Goal: Task Accomplishment & Management: Use online tool/utility

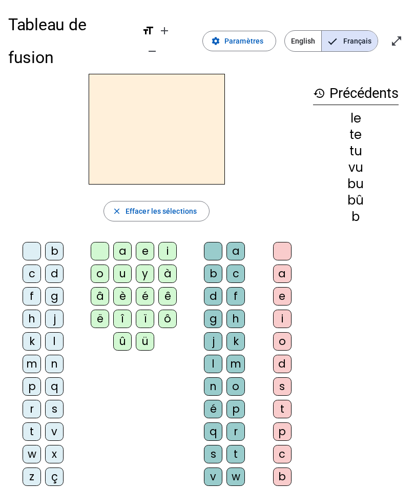
click at [415, 257] on html "Tableau de fusion format_size add remove settings Paramètres English Français o…" at bounding box center [207, 244] width 415 height 488
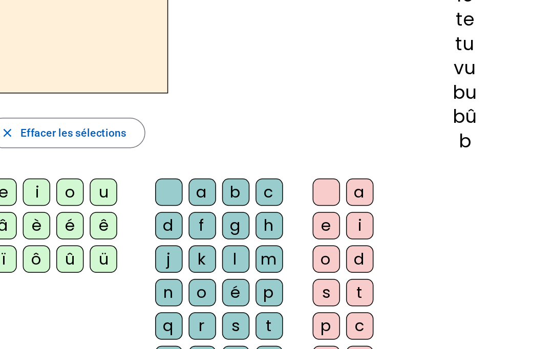
scroll to position [5, 0]
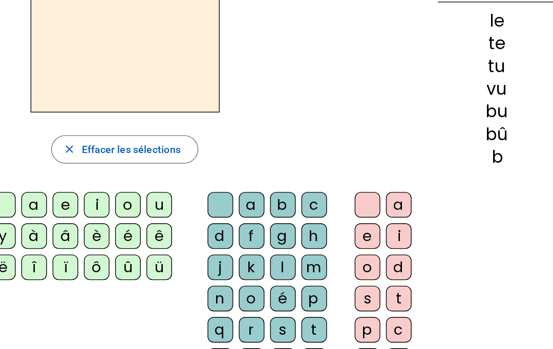
click at [266, 64] on div at bounding box center [225, 95] width 435 height 111
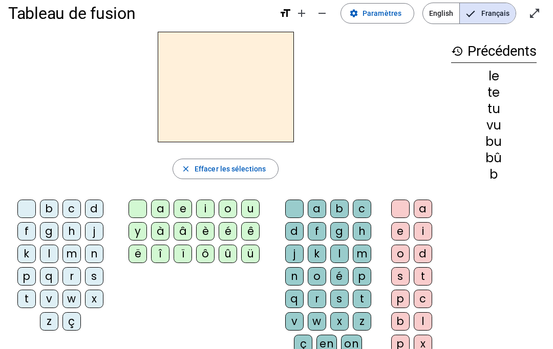
scroll to position [0, 0]
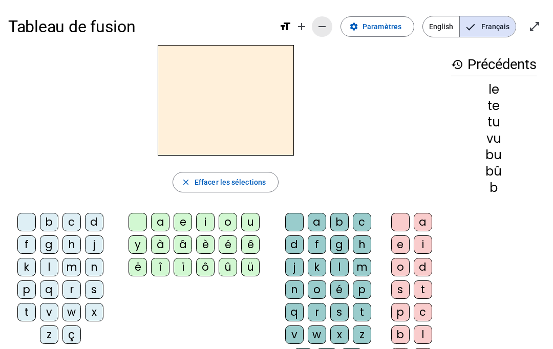
click at [327, 27] on mat-icon "remove" at bounding box center [322, 26] width 12 height 12
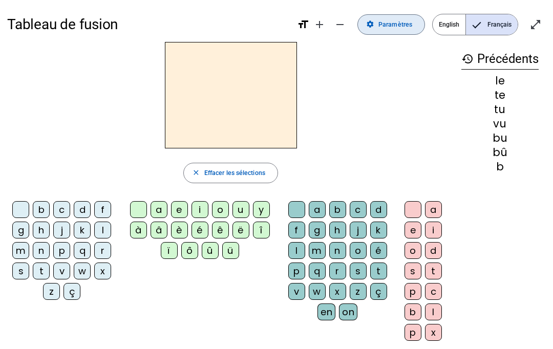
click at [394, 34] on span at bounding box center [391, 24] width 67 height 25
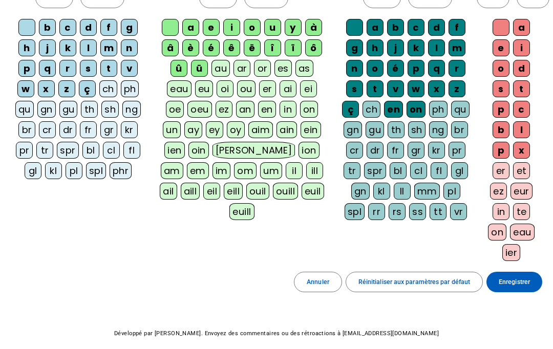
scroll to position [95, 0]
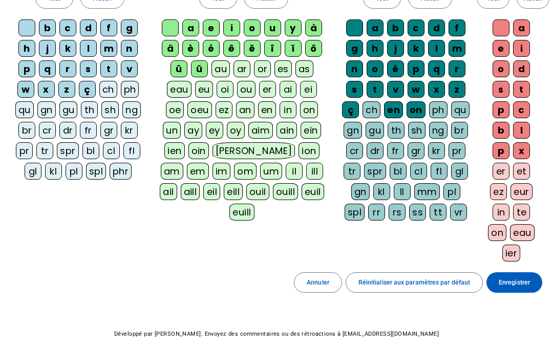
click at [224, 69] on div "au" at bounding box center [221, 68] width 18 height 17
click at [246, 68] on div "ar" at bounding box center [242, 68] width 17 height 17
click at [270, 74] on div "or" at bounding box center [263, 68] width 17 height 17
click at [283, 75] on div "es" at bounding box center [284, 68] width 17 height 17
click at [308, 69] on div "as" at bounding box center [306, 68] width 18 height 17
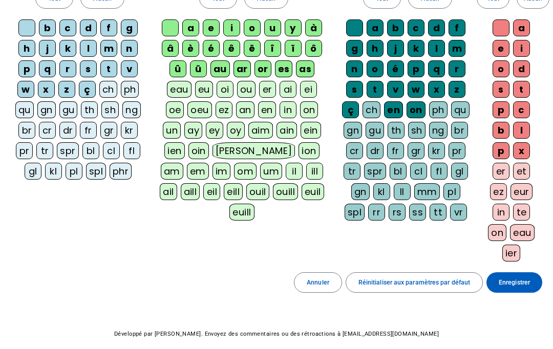
click at [181, 84] on div "eau" at bounding box center [179, 89] width 24 height 17
click at [198, 95] on div "eu" at bounding box center [205, 89] width 18 height 17
click at [228, 92] on div "oi" at bounding box center [226, 89] width 17 height 17
click at [253, 91] on div "ou" at bounding box center [247, 89] width 18 height 17
click at [264, 92] on div "er" at bounding box center [269, 89] width 17 height 17
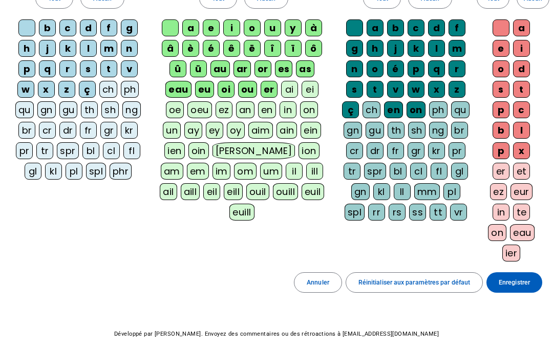
click at [296, 89] on div "ai" at bounding box center [289, 89] width 17 height 17
click at [316, 89] on div "ei" at bounding box center [310, 89] width 17 height 17
click at [172, 107] on div "oe" at bounding box center [175, 109] width 18 height 17
click at [200, 108] on div "oeu" at bounding box center [200, 109] width 24 height 17
click at [225, 105] on div "ez" at bounding box center [224, 109] width 17 height 17
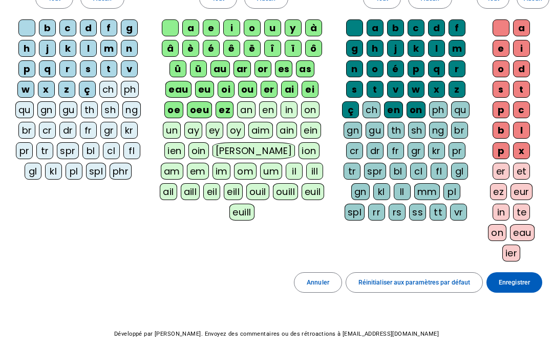
click at [259, 108] on div "en" at bounding box center [268, 109] width 18 height 17
click at [241, 114] on div "an" at bounding box center [246, 109] width 18 height 17
click at [287, 112] on div "in" at bounding box center [290, 109] width 17 height 17
click at [315, 108] on div "on" at bounding box center [311, 109] width 18 height 17
click at [169, 127] on div "un" at bounding box center [172, 130] width 18 height 17
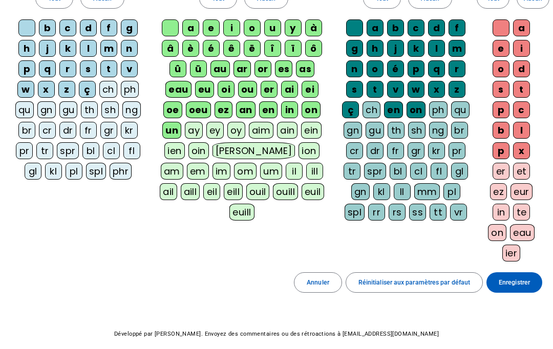
click at [195, 131] on div "ay" at bounding box center [194, 130] width 18 height 17
click at [222, 131] on div "ey" at bounding box center [216, 130] width 17 height 17
click at [245, 130] on div "oy" at bounding box center [238, 130] width 18 height 17
click at [266, 131] on div "aim" at bounding box center [263, 130] width 25 height 17
click at [285, 132] on div "ain" at bounding box center [290, 130] width 20 height 17
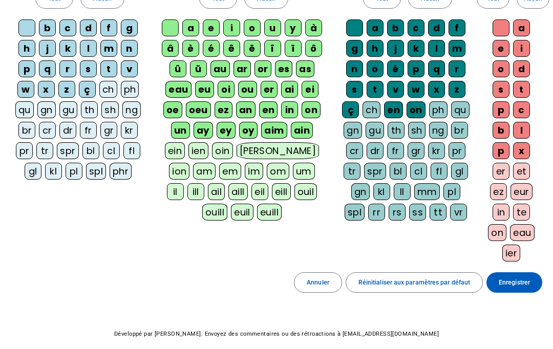
click at [173, 146] on div "ein" at bounding box center [175, 150] width 20 height 17
click at [198, 145] on div "ien" at bounding box center [200, 150] width 20 height 17
click at [232, 151] on div "oin" at bounding box center [224, 150] width 20 height 17
click at [255, 148] on div "[PERSON_NAME]" at bounding box center [280, 150] width 83 height 17
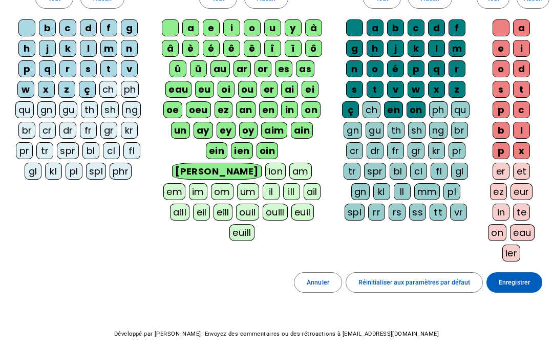
click at [281, 163] on div "ion" at bounding box center [275, 171] width 20 height 17
click at [306, 163] on div "am" at bounding box center [301, 171] width 23 height 17
click at [174, 183] on div "em" at bounding box center [174, 191] width 22 height 17
click at [199, 183] on div "im" at bounding box center [198, 191] width 18 height 17
click at [227, 183] on div "om" at bounding box center [223, 191] width 23 height 17
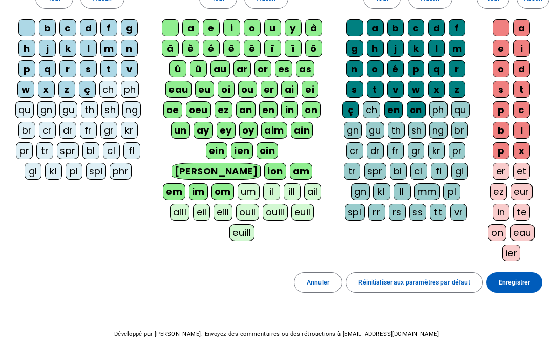
click at [248, 183] on div "um" at bounding box center [249, 191] width 22 height 17
click at [265, 183] on div "il" at bounding box center [271, 191] width 17 height 17
click at [293, 183] on div "ill" at bounding box center [292, 191] width 17 height 17
click at [320, 183] on div "ail" at bounding box center [312, 191] width 17 height 17
click at [171, 204] on div "aill" at bounding box center [179, 212] width 19 height 17
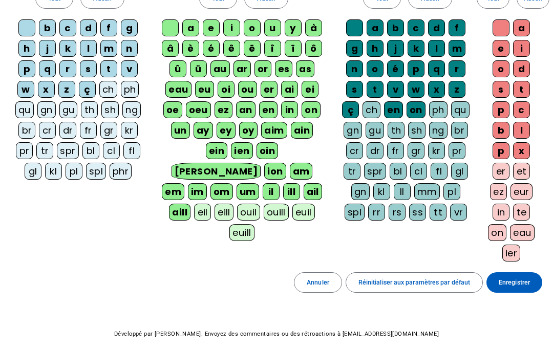
click at [204, 204] on div "eil" at bounding box center [202, 212] width 17 height 17
click at [219, 204] on div "eill" at bounding box center [224, 212] width 19 height 17
click at [246, 204] on div "ouil" at bounding box center [250, 212] width 23 height 17
click at [284, 204] on div "ouill" at bounding box center [278, 212] width 25 height 17
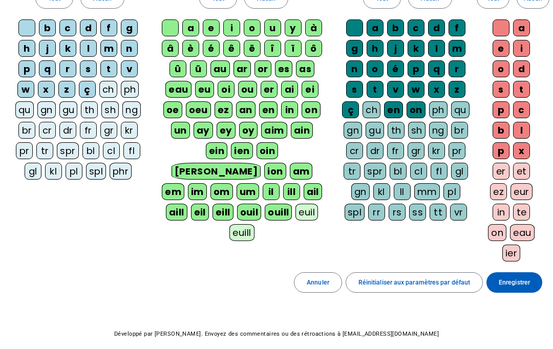
click at [316, 204] on div "euil" at bounding box center [307, 212] width 23 height 17
click at [231, 224] on div "euill" at bounding box center [242, 232] width 25 height 17
click at [415, 118] on div "qu" at bounding box center [460, 109] width 18 height 17
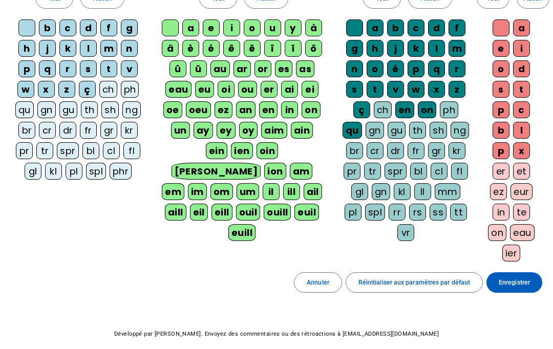
click at [391, 104] on div "ch" at bounding box center [383, 109] width 18 height 17
click at [415, 106] on div "ph" at bounding box center [450, 109] width 18 height 17
click at [384, 131] on div "gn" at bounding box center [375, 130] width 18 height 17
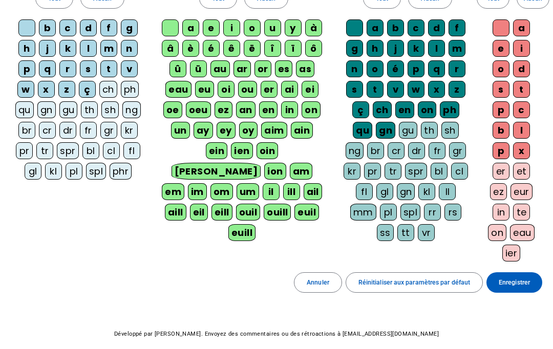
click at [406, 131] on div "gu" at bounding box center [408, 130] width 18 height 17
click at [415, 128] on div "th" at bounding box center [430, 130] width 17 height 17
click at [415, 128] on div "sh" at bounding box center [450, 130] width 17 height 17
click at [355, 149] on div "ng" at bounding box center [355, 150] width 18 height 17
click at [382, 149] on div "br" at bounding box center [376, 150] width 17 height 17
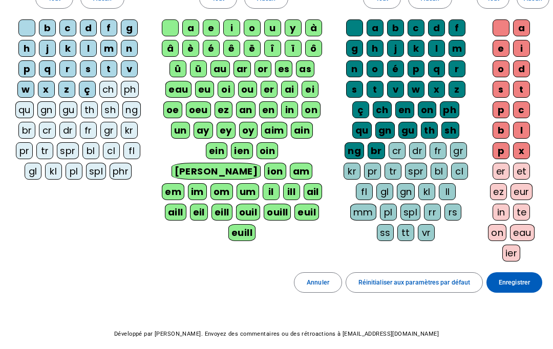
click at [404, 149] on div "cr" at bounding box center [397, 150] width 17 height 17
click at [415, 143] on div "dr" at bounding box center [417, 150] width 17 height 17
click at [415, 151] on div "fr" at bounding box center [438, 150] width 17 height 17
click at [415, 148] on div "gr" at bounding box center [458, 150] width 17 height 17
click at [352, 172] on div "kr" at bounding box center [352, 171] width 17 height 17
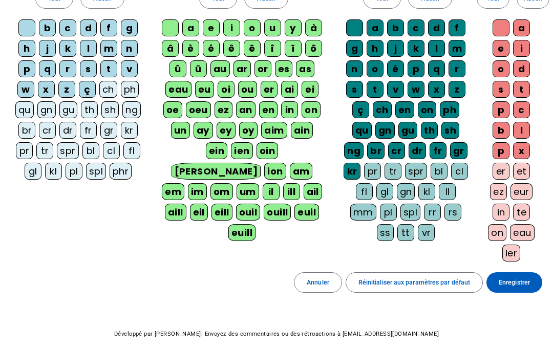
click at [376, 167] on div "pr" at bounding box center [372, 171] width 17 height 17
click at [402, 171] on div "tr" at bounding box center [393, 171] width 17 height 17
click at [410, 169] on div "spr" at bounding box center [417, 171] width 22 height 17
click at [415, 166] on div "bl" at bounding box center [439, 171] width 17 height 17
click at [415, 165] on div "cl" at bounding box center [460, 171] width 17 height 17
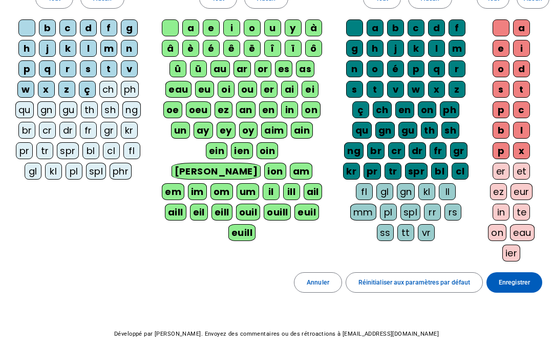
click at [360, 189] on div "fl" at bounding box center [364, 191] width 17 height 17
click at [386, 189] on div "gl" at bounding box center [385, 191] width 17 height 17
click at [408, 194] on div "gn" at bounding box center [406, 191] width 18 height 17
click at [415, 189] on div "kl" at bounding box center [427, 191] width 17 height 17
click at [415, 189] on div "ll" at bounding box center [448, 191] width 17 height 17
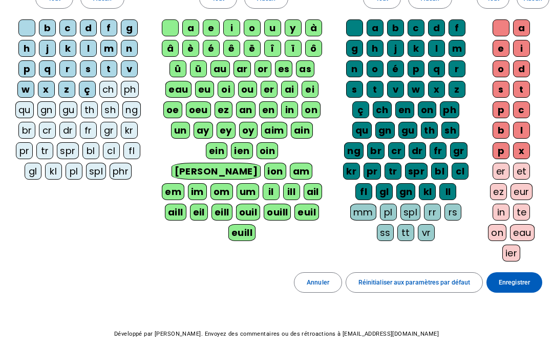
click at [353, 212] on div "mm" at bounding box center [364, 212] width 26 height 17
click at [385, 211] on div "pl" at bounding box center [388, 212] width 17 height 17
click at [415, 208] on div "spl" at bounding box center [411, 212] width 20 height 17
click at [415, 207] on div "rr" at bounding box center [433, 212] width 17 height 17
click at [415, 207] on div "rs" at bounding box center [453, 212] width 17 height 17
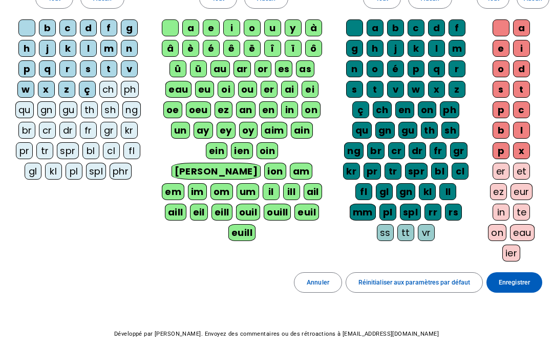
click at [385, 236] on div "ss" at bounding box center [385, 232] width 17 height 17
click at [405, 229] on div "tt" at bounding box center [406, 232] width 17 height 17
click at [415, 231] on div "vr" at bounding box center [426, 232] width 17 height 17
click at [415, 165] on div "er" at bounding box center [501, 171] width 17 height 17
click at [415, 169] on div "et" at bounding box center [521, 171] width 17 height 17
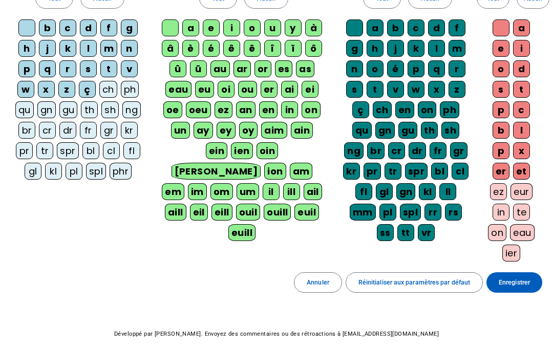
click at [415, 191] on div "ez" at bounding box center [498, 191] width 17 height 17
click at [415, 189] on div "eur" at bounding box center [522, 191] width 22 height 17
click at [415, 213] on div "in" at bounding box center [501, 212] width 17 height 17
click at [415, 206] on letter-bubble "te" at bounding box center [523, 214] width 20 height 20
click at [415, 229] on div "on" at bounding box center [497, 232] width 18 height 17
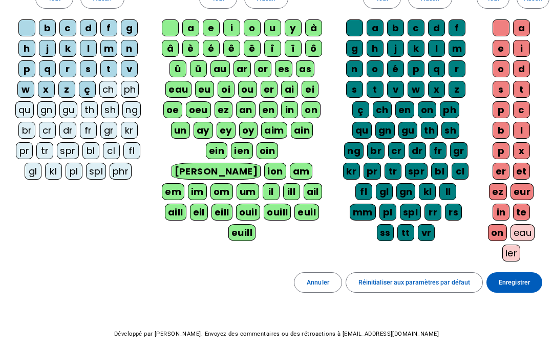
click at [415, 228] on div "Fin Tout Aucun a e i o d s t p c b l p x er et ez eur in te on eau ier" at bounding box center [514, 116] width 66 height 313
click at [415, 232] on div "eau" at bounding box center [523, 232] width 24 height 17
click at [415, 249] on div "ier" at bounding box center [527, 253] width 18 height 17
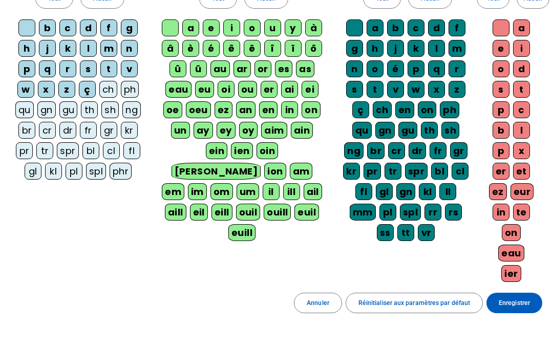
click at [113, 89] on div "ch" at bounding box center [108, 89] width 18 height 17
click at [124, 92] on div "ph" at bounding box center [130, 89] width 18 height 17
click at [34, 106] on div "qu" at bounding box center [24, 109] width 18 height 17
click at [56, 107] on div "gn" at bounding box center [47, 109] width 18 height 17
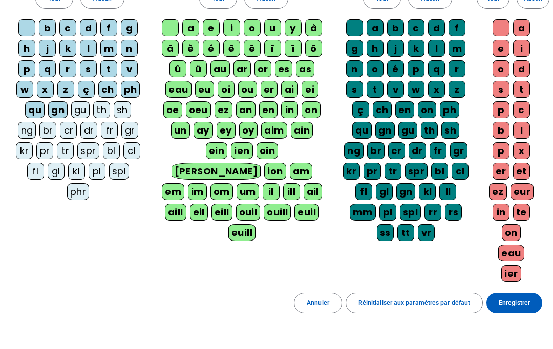
click at [76, 112] on div "gu" at bounding box center [80, 109] width 18 height 17
click at [105, 109] on div "th" at bounding box center [102, 109] width 17 height 17
click at [127, 112] on div "sh" at bounding box center [122, 109] width 17 height 17
click at [27, 128] on div "ng" at bounding box center [27, 130] width 18 height 17
click at [53, 129] on div "br" at bounding box center [48, 130] width 17 height 17
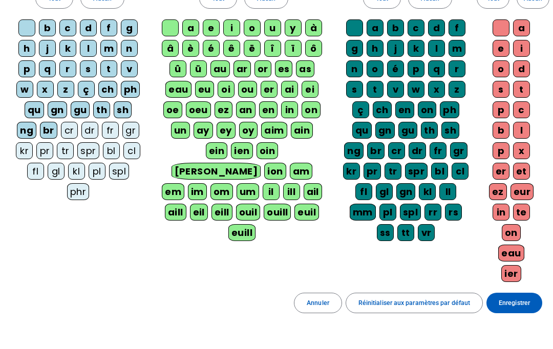
click at [74, 126] on div "cr" at bounding box center [69, 130] width 17 height 17
click at [97, 129] on div "dr" at bounding box center [89, 130] width 17 height 17
click at [116, 129] on div "fr" at bounding box center [110, 130] width 17 height 17
click at [136, 131] on div "gr" at bounding box center [130, 130] width 17 height 17
click at [24, 148] on div "kr" at bounding box center [24, 150] width 17 height 17
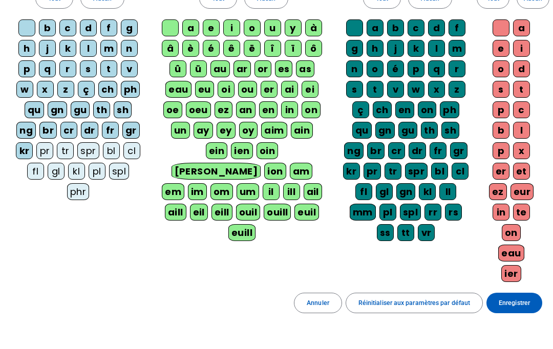
click at [51, 145] on div "pr" at bounding box center [44, 150] width 17 height 17
click at [85, 148] on div "spr" at bounding box center [89, 150] width 22 height 17
click at [62, 148] on div "tr" at bounding box center [65, 150] width 17 height 17
click at [113, 147] on div "bl" at bounding box center [112, 150] width 17 height 17
click at [131, 148] on div "cl" at bounding box center [132, 150] width 17 height 17
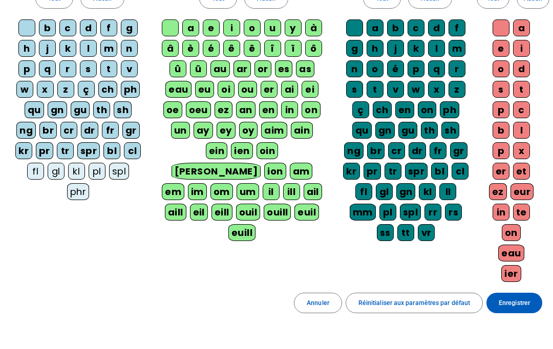
click at [33, 169] on div "fl" at bounding box center [35, 171] width 17 height 17
click at [54, 169] on div "gl" at bounding box center [56, 171] width 17 height 17
click at [80, 174] on div "kl" at bounding box center [76, 171] width 17 height 17
click at [99, 167] on div "pl" at bounding box center [97, 171] width 17 height 17
click at [124, 166] on div "spl" at bounding box center [119, 171] width 20 height 17
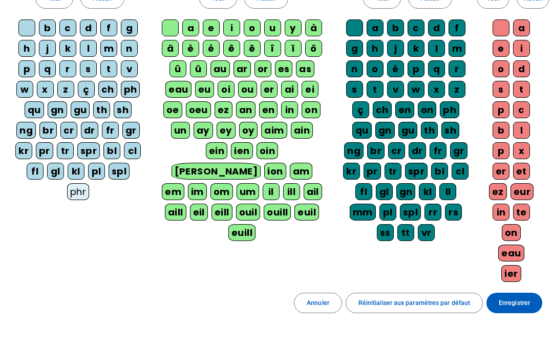
click at [74, 194] on div "phr" at bounding box center [78, 191] width 22 height 17
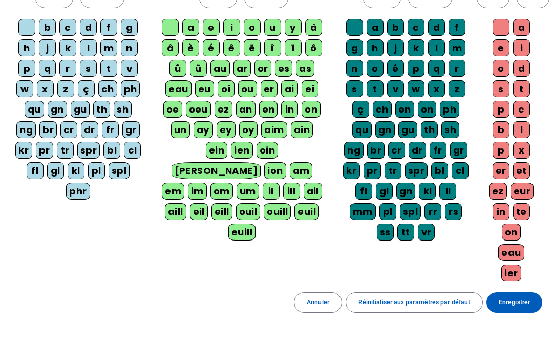
click at [415, 293] on span at bounding box center [515, 303] width 56 height 25
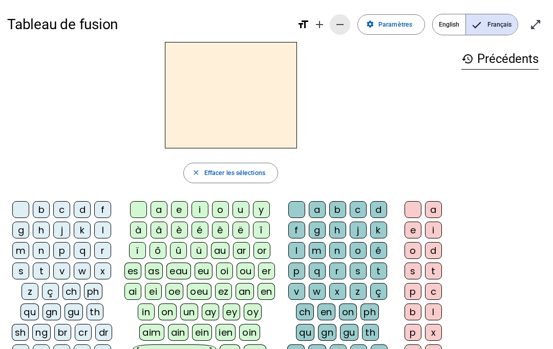
click at [342, 19] on mat-icon "remove" at bounding box center [340, 24] width 12 height 12
click at [326, 25] on mat-icon "add" at bounding box center [320, 24] width 12 height 12
click at [348, 23] on span "Diminuer la taille de la police" at bounding box center [340, 24] width 25 height 25
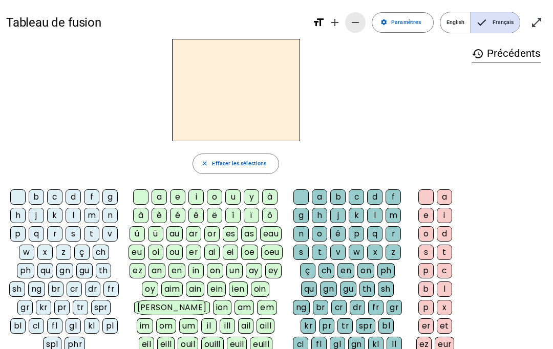
click at [355, 21] on mat-icon "remove" at bounding box center [355, 22] width 12 height 12
click at [363, 19] on span "Diminuer la taille de la police" at bounding box center [355, 22] width 25 height 25
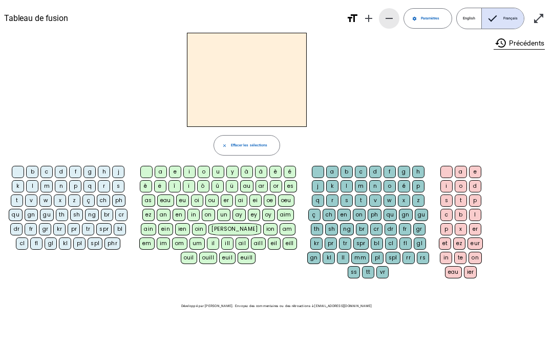
click at [364, 19] on mat-icon "add" at bounding box center [369, 18] width 12 height 12
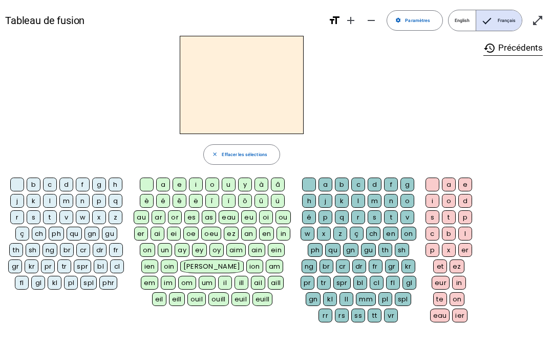
click at [373, 20] on mat-icon "remove" at bounding box center [371, 20] width 12 height 12
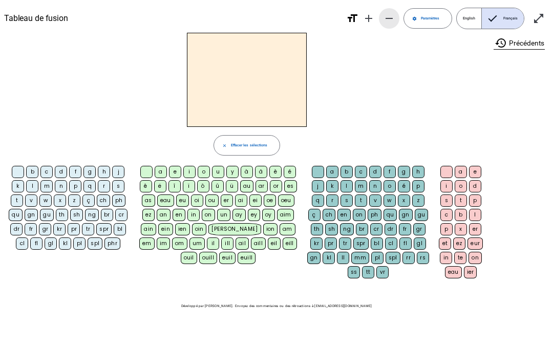
click at [383, 20] on span "Diminuer la taille de la police" at bounding box center [389, 18] width 25 height 25
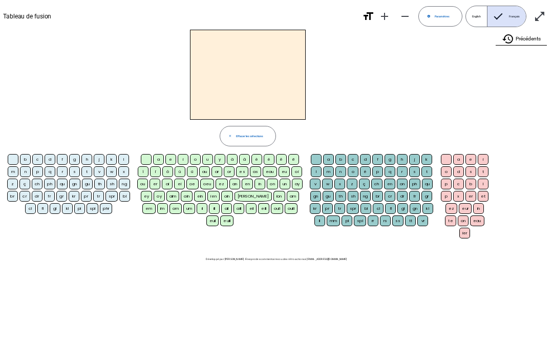
click at [404, 18] on mat-icon "remove" at bounding box center [405, 16] width 12 height 12
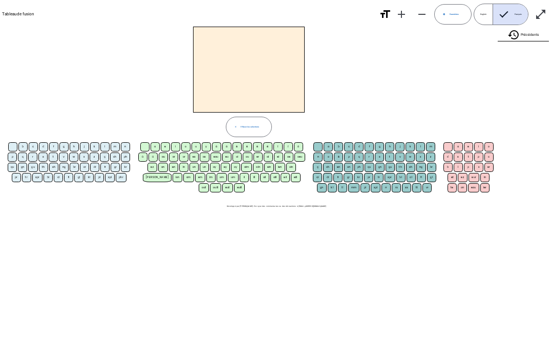
click at [415, 13] on span "Diminuer la taille de la police" at bounding box center [422, 14] width 25 height 25
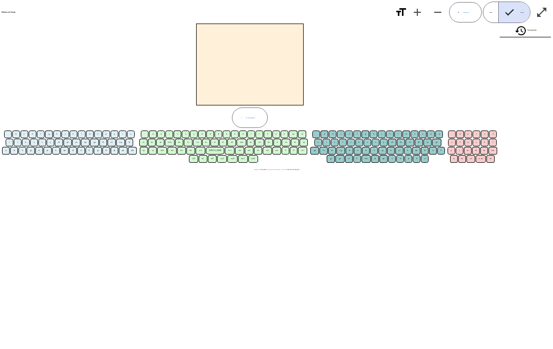
click at [396, 152] on div "pr" at bounding box center [400, 151] width 8 height 8
click at [398, 145] on div "en" at bounding box center [401, 143] width 8 height 8
click at [410, 146] on div "on" at bounding box center [410, 143] width 9 height 8
click at [408, 145] on div "on" at bounding box center [410, 143] width 9 height 8
click at [402, 136] on div "l" at bounding box center [399, 135] width 8 height 8
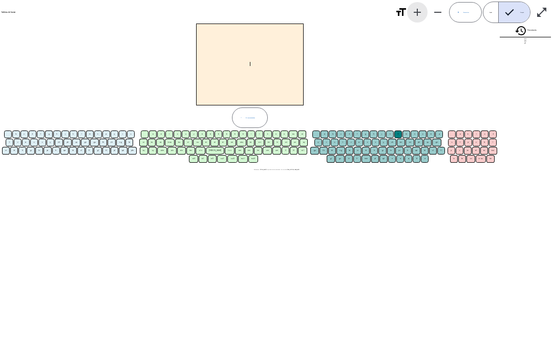
click at [415, 8] on mat-icon "add" at bounding box center [418, 12] width 12 height 12
click at [415, 7] on span "Diminuer la taille de la police" at bounding box center [438, 12] width 25 height 25
click at [415, 9] on mat-icon "add" at bounding box center [418, 12] width 12 height 12
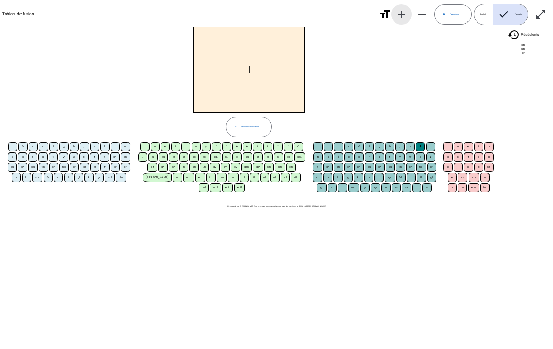
click at [410, 7] on span "Diminuer la taille de la police" at bounding box center [422, 14] width 25 height 25
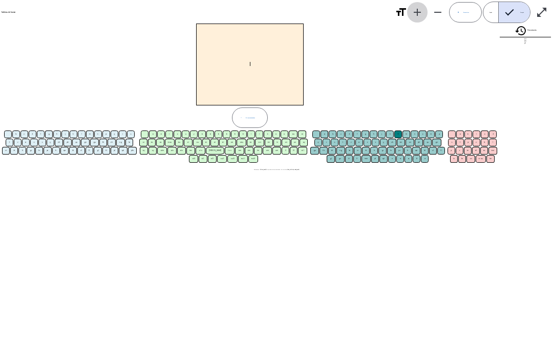
click at [413, 6] on span "Augmenter la taille de la police" at bounding box center [417, 12] width 25 height 25
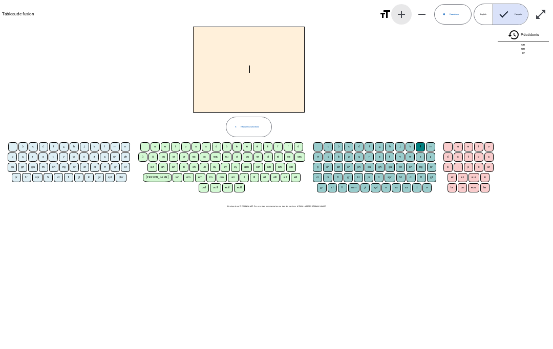
click at [401, 11] on mat-icon "add" at bounding box center [402, 14] width 12 height 12
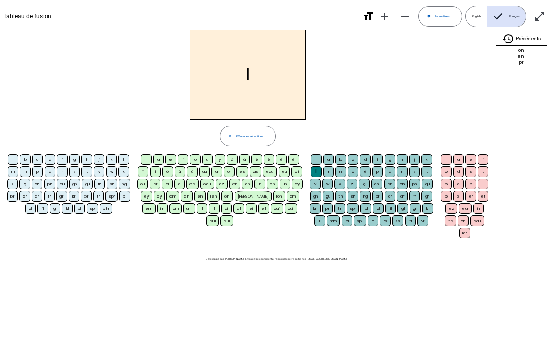
click at [408, 14] on mat-icon "remove" at bounding box center [405, 16] width 12 height 12
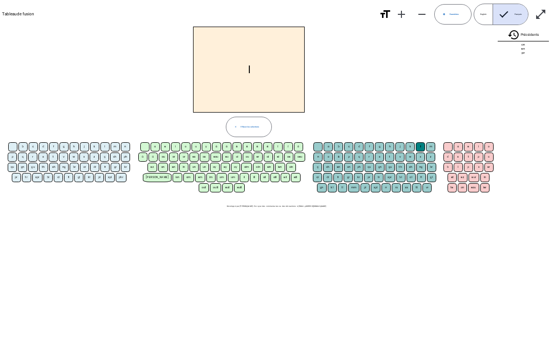
click at [390, 12] on span "Augmenter la taille de la police" at bounding box center [401, 14] width 25 height 25
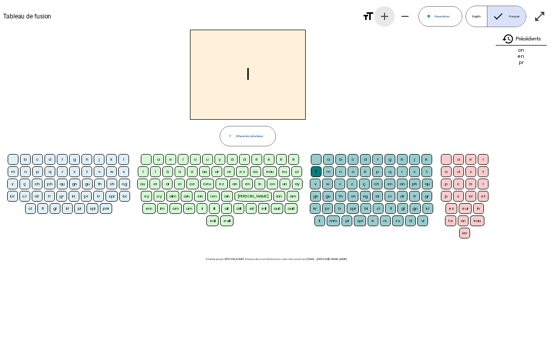
click at [386, 16] on mat-icon "add" at bounding box center [385, 16] width 12 height 12
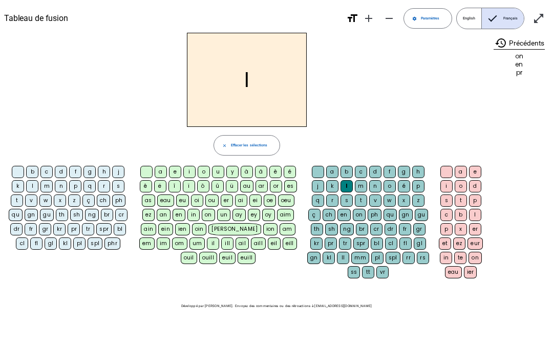
click at [368, 21] on mat-icon "add" at bounding box center [369, 18] width 12 height 12
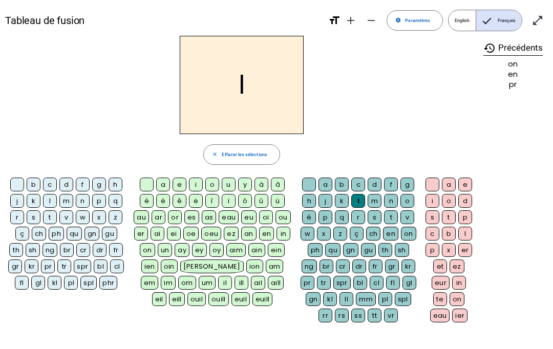
click at [304, 185] on div at bounding box center [309, 185] width 14 height 14
click at [415, 14] on span at bounding box center [414, 20] width 55 height 25
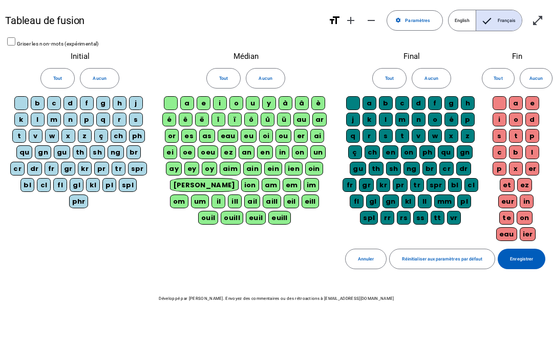
click at [415, 258] on span "Enregistrer" at bounding box center [521, 260] width 23 height 8
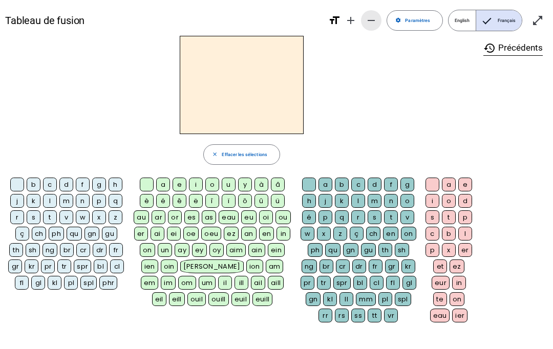
click at [369, 17] on mat-icon "remove" at bounding box center [371, 20] width 12 height 12
click at [357, 15] on mat-icon "add" at bounding box center [351, 20] width 12 height 12
click at [373, 15] on mat-icon "remove" at bounding box center [371, 20] width 12 height 12
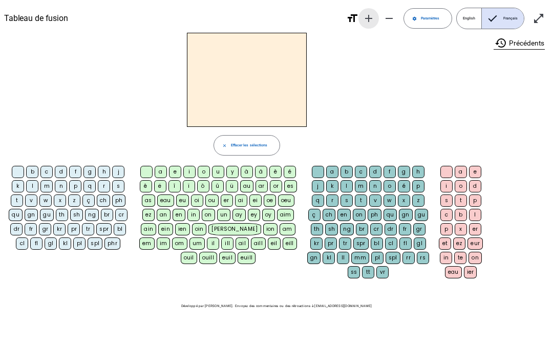
click at [365, 10] on span "Augmenter la taille de la police" at bounding box center [369, 18] width 25 height 25
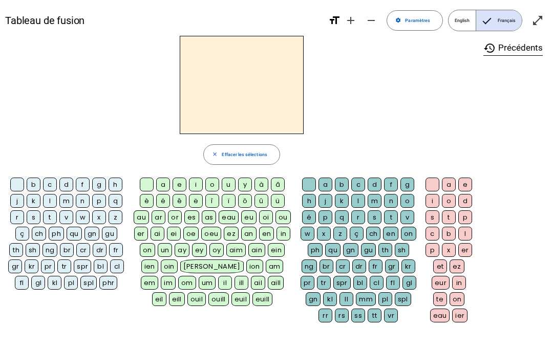
click at [357, 16] on mat-icon "add" at bounding box center [351, 20] width 12 height 12
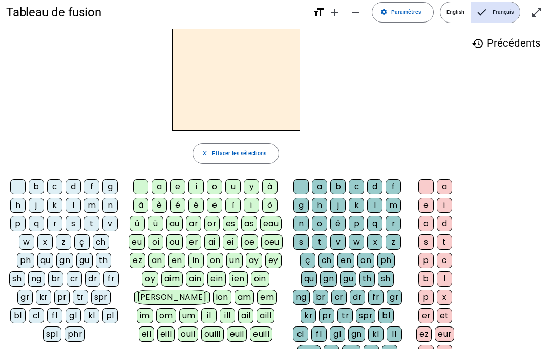
click at [362, 7] on mat-icon "remove" at bounding box center [355, 12] width 12 height 12
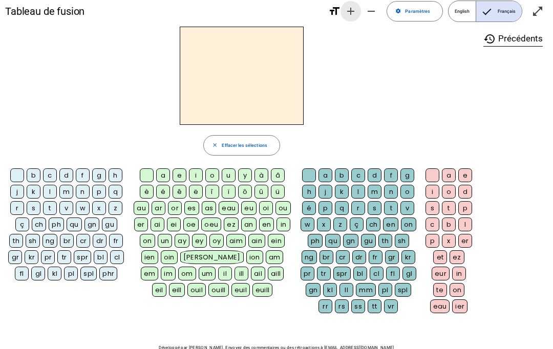
click at [356, 3] on span "Augmenter la taille de la police" at bounding box center [351, 11] width 25 height 25
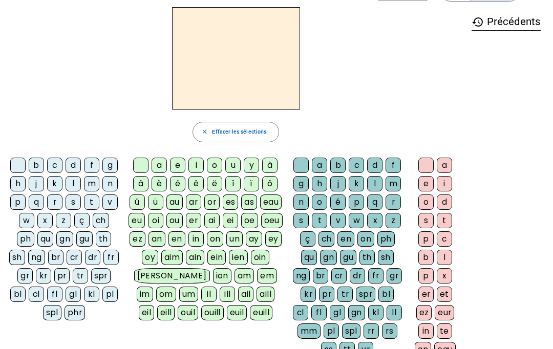
scroll to position [31, 0]
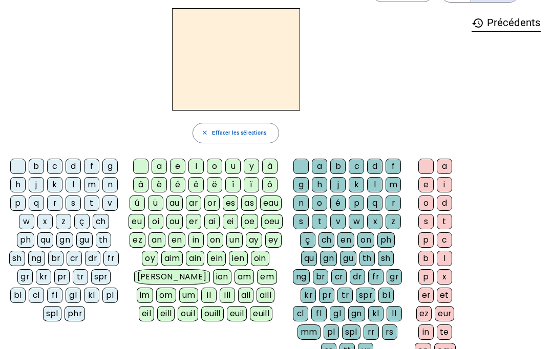
click at [215, 124] on span "button" at bounding box center [236, 133] width 86 height 25
click at [214, 128] on span "button" at bounding box center [236, 133] width 86 height 25
click at [217, 128] on span "button" at bounding box center [236, 133] width 86 height 25
click at [216, 126] on span "button" at bounding box center [236, 133] width 86 height 25
click at [215, 126] on span "button" at bounding box center [236, 133] width 86 height 25
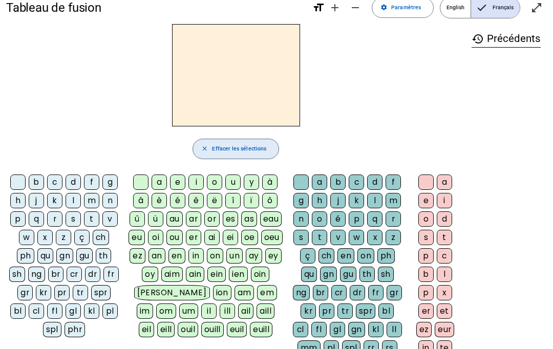
scroll to position [14, 0]
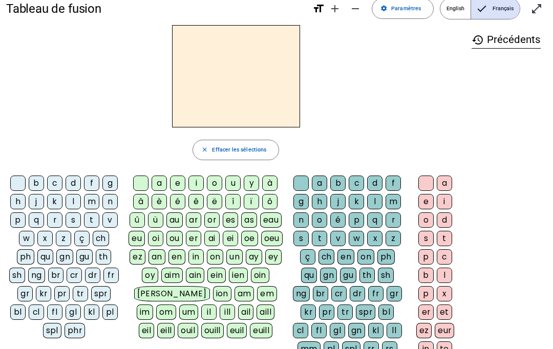
click at [415, 2] on span "English" at bounding box center [456, 8] width 30 height 20
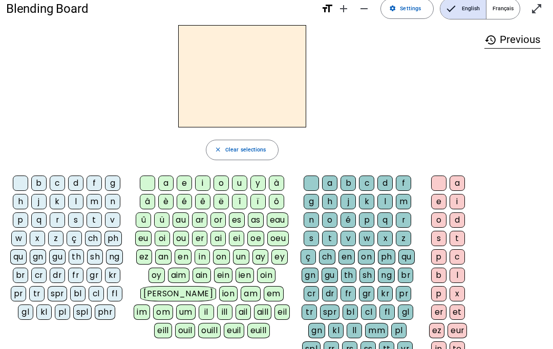
scroll to position [0, 0]
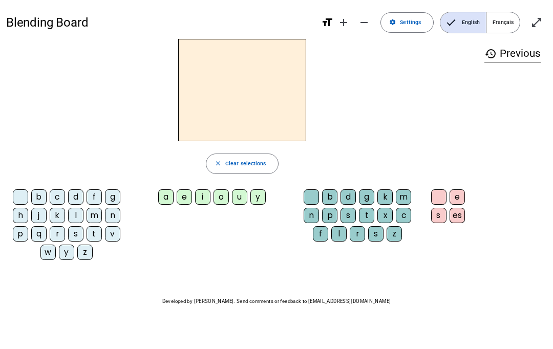
click at [415, 19] on span "Français" at bounding box center [503, 22] width 33 height 20
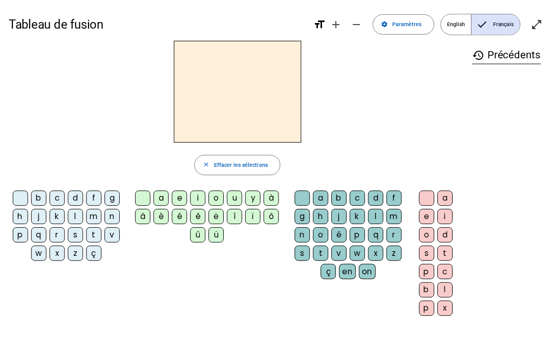
scroll to position [1, 0]
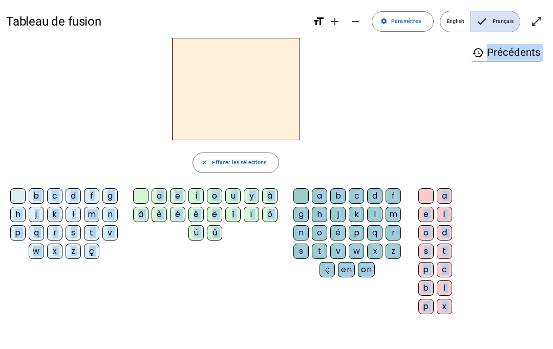
click at [0, 192] on div "Tableau de fusion format_size add remove settings Paramètres English Français o…" at bounding box center [276, 200] width 553 height 402
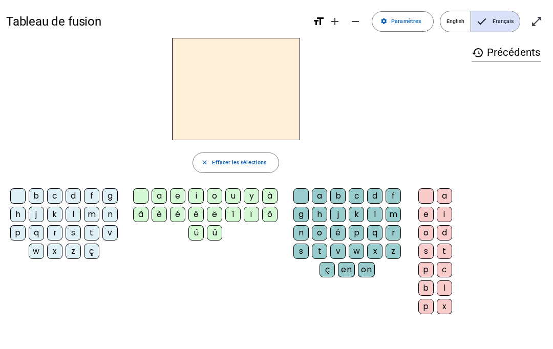
click at [5, 181] on div "Tableau de fusion format_size add remove settings Paramètres English Français o…" at bounding box center [276, 200] width 553 height 402
click at [0, 188] on div "Tableau de fusion format_size add remove settings Paramètres English Français o…" at bounding box center [276, 200] width 553 height 402
click at [5, 183] on div "Tableau de fusion format_size add remove settings Paramètres English Français o…" at bounding box center [276, 200] width 553 height 402
click at [223, 161] on span "Effacer les sélections" at bounding box center [239, 162] width 54 height 9
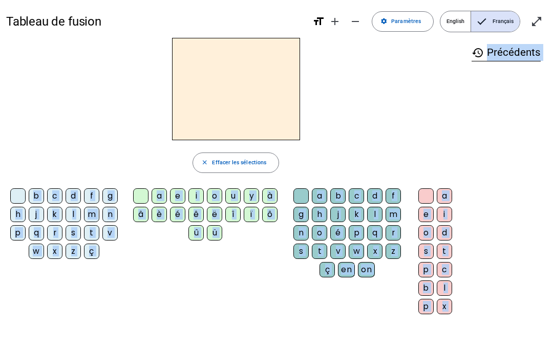
scroll to position [0, 0]
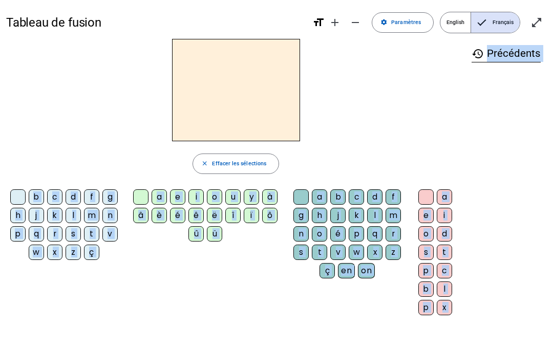
click at [236, 290] on div "b c d f g h j k l m n p q r s t v w x z ç a e i o u y à â è é ê ë î ï ô û ü a b…" at bounding box center [236, 254] width 460 height 135
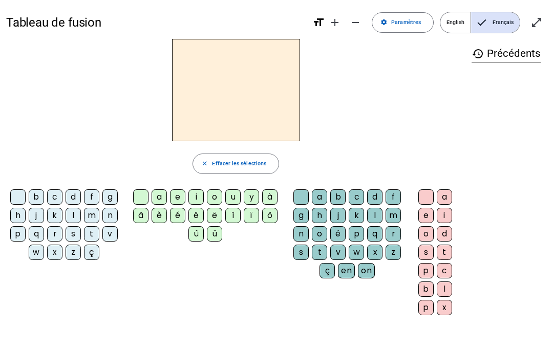
click at [233, 281] on div "b c d f g h j k l m n p q r s t v w x z ç a e i o u y à â è é ê ë î ï ô û ü a b…" at bounding box center [236, 254] width 460 height 135
click at [260, 172] on span "button" at bounding box center [236, 164] width 86 height 25
click at [259, 168] on span "Effacer les sélections" at bounding box center [239, 163] width 54 height 9
click at [252, 159] on span "Effacer les sélections" at bounding box center [239, 163] width 54 height 9
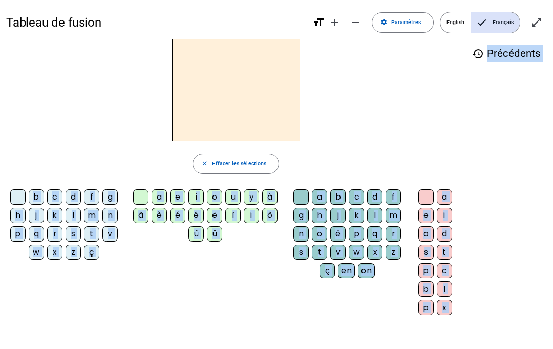
click at [383, 110] on div at bounding box center [236, 90] width 460 height 102
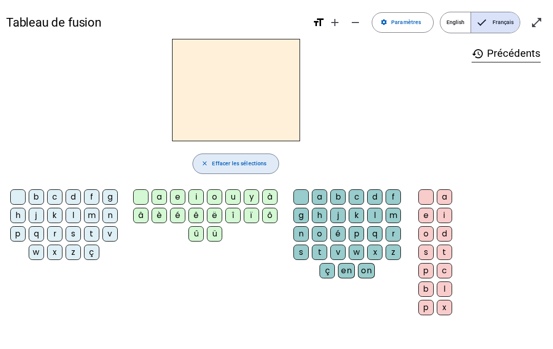
click at [236, 169] on span "button" at bounding box center [236, 164] width 86 height 25
click at [231, 156] on span "button" at bounding box center [236, 164] width 86 height 25
click at [233, 161] on span "Effacer les sélections" at bounding box center [239, 163] width 54 height 9
click at [231, 158] on span "button" at bounding box center [236, 164] width 86 height 25
click at [259, 156] on span "button" at bounding box center [236, 164] width 86 height 25
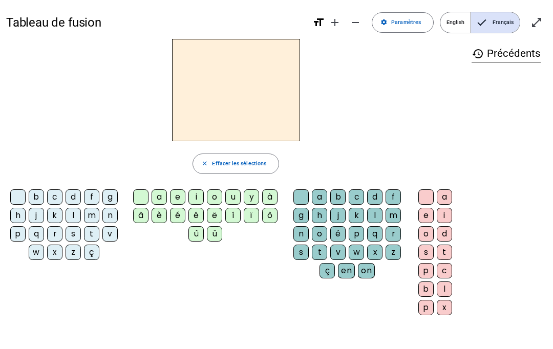
click at [234, 160] on span "Effacer les sélections" at bounding box center [239, 163] width 54 height 9
click at [222, 157] on span "button" at bounding box center [236, 164] width 86 height 25
click at [235, 162] on span "Effacer les sélections" at bounding box center [239, 163] width 54 height 9
click at [247, 158] on span "button" at bounding box center [236, 164] width 86 height 25
click at [246, 159] on span "button" at bounding box center [236, 164] width 86 height 25
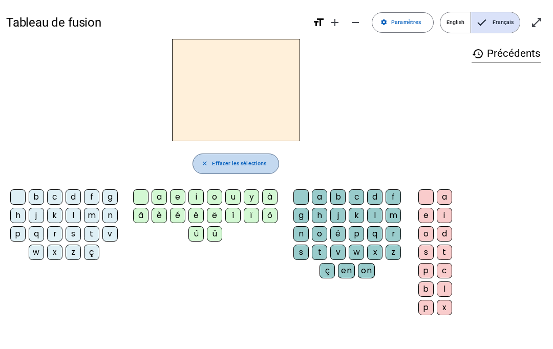
click at [237, 161] on span "Effacer les sélections" at bounding box center [239, 163] width 54 height 9
click at [236, 161] on span "Effacer les sélections" at bounding box center [239, 163] width 54 height 9
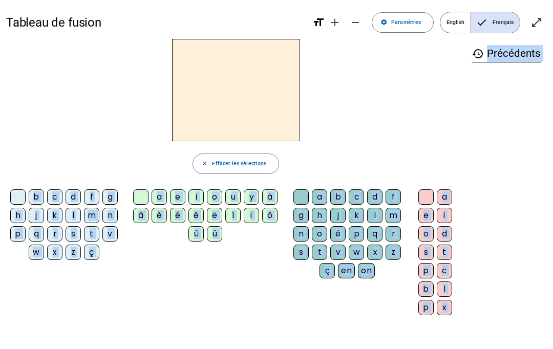
click at [230, 172] on span "button" at bounding box center [236, 164] width 86 height 25
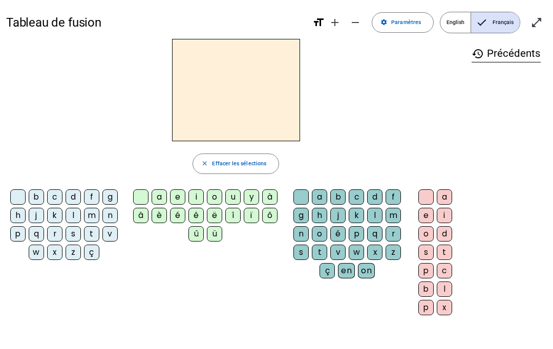
click at [230, 173] on span "button" at bounding box center [236, 164] width 86 height 25
click at [230, 174] on span "button" at bounding box center [236, 164] width 86 height 25
click at [228, 172] on span "button" at bounding box center [236, 164] width 86 height 25
click at [238, 169] on span "button" at bounding box center [236, 164] width 86 height 25
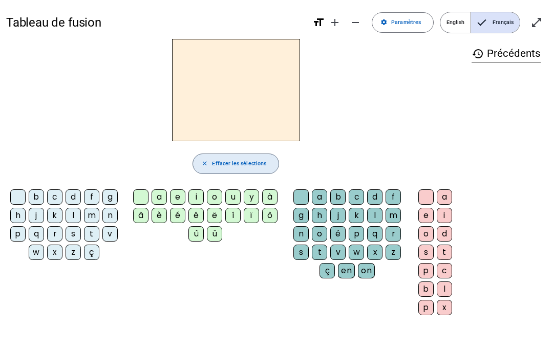
click at [242, 166] on span "Effacer les sélections" at bounding box center [239, 163] width 54 height 9
click at [242, 159] on span "Effacer les sélections" at bounding box center [239, 163] width 54 height 9
click at [233, 167] on span "Effacer les sélections" at bounding box center [239, 163] width 54 height 9
click at [230, 166] on span "Effacer les sélections" at bounding box center [239, 163] width 54 height 9
click at [231, 172] on span "button" at bounding box center [236, 164] width 86 height 25
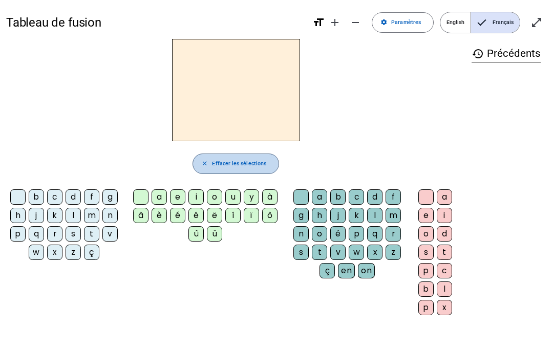
click at [230, 168] on span "Effacer les sélections" at bounding box center [239, 163] width 54 height 9
click at [231, 166] on span "Effacer les sélections" at bounding box center [239, 163] width 54 height 9
click at [221, 170] on span "button" at bounding box center [236, 164] width 86 height 25
click at [216, 170] on span "button" at bounding box center [236, 164] width 86 height 25
click at [219, 172] on span "button" at bounding box center [236, 164] width 86 height 25
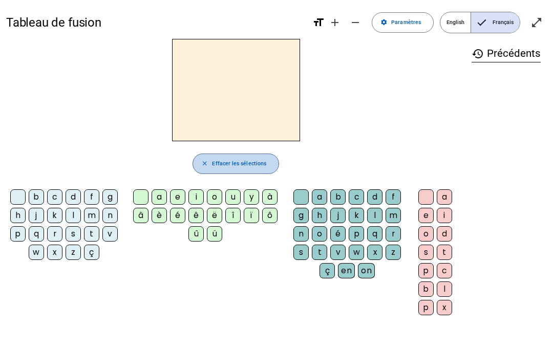
click at [219, 175] on span "button" at bounding box center [236, 164] width 86 height 25
click at [221, 176] on span "button" at bounding box center [236, 164] width 86 height 25
click at [226, 171] on span "button" at bounding box center [236, 164] width 86 height 25
click at [241, 166] on span "Effacer les sélections" at bounding box center [239, 163] width 54 height 9
click at [236, 166] on span "Effacer les sélections" at bounding box center [239, 163] width 54 height 9
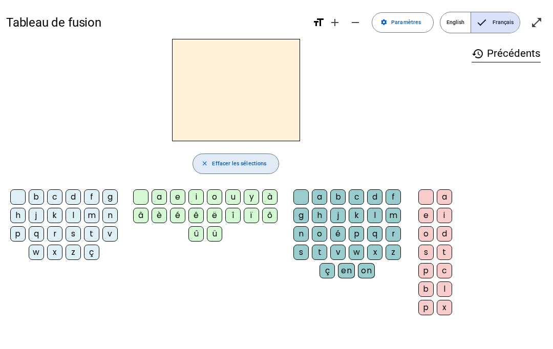
click at [233, 168] on span "Effacer les sélections" at bounding box center [239, 163] width 54 height 9
click at [227, 171] on span "button" at bounding box center [236, 164] width 86 height 25
click at [223, 172] on span "button" at bounding box center [236, 164] width 86 height 25
click at [232, 168] on span "Effacer les sélections" at bounding box center [239, 163] width 54 height 9
click at [236, 167] on span "Effacer les sélections" at bounding box center [239, 163] width 54 height 9
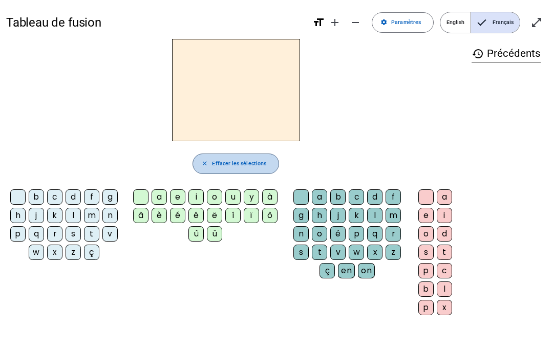
click at [240, 163] on span "Effacer les sélections" at bounding box center [239, 163] width 54 height 9
click at [235, 162] on span "Effacer les sélections" at bounding box center [239, 163] width 54 height 9
click at [237, 164] on span "Effacer les sélections" at bounding box center [239, 163] width 54 height 9
click at [247, 160] on span "Effacer les sélections" at bounding box center [239, 163] width 54 height 9
click at [244, 162] on span "Effacer les sélections" at bounding box center [239, 163] width 54 height 9
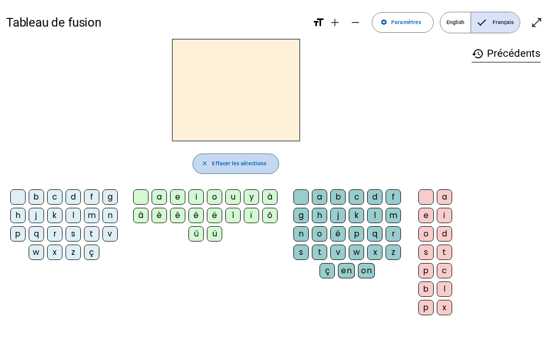
click at [236, 160] on span "Effacer les sélections" at bounding box center [239, 163] width 54 height 9
click at [236, 161] on span "Effacer les sélections" at bounding box center [239, 163] width 54 height 9
click at [248, 160] on span "Effacer les sélections" at bounding box center [239, 163] width 54 height 9
click at [248, 161] on span "Effacer les sélections" at bounding box center [239, 163] width 54 height 9
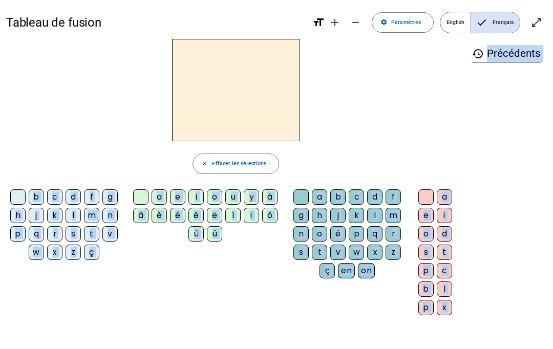
click at [274, 165] on span "button" at bounding box center [236, 164] width 86 height 25
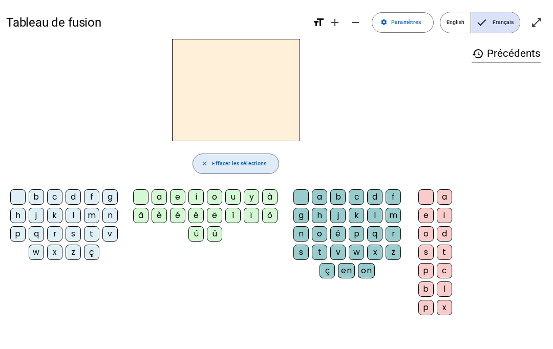
click at [330, 160] on div "close Effacer les sélections" at bounding box center [236, 164] width 460 height 20
click at [260, 167] on span "Effacer les sélections" at bounding box center [239, 163] width 54 height 9
click at [252, 169] on span "button" at bounding box center [236, 164] width 86 height 25
click at [254, 166] on span "Effacer les sélections" at bounding box center [239, 163] width 54 height 9
click at [256, 168] on span "Effacer les sélections" at bounding box center [239, 163] width 54 height 9
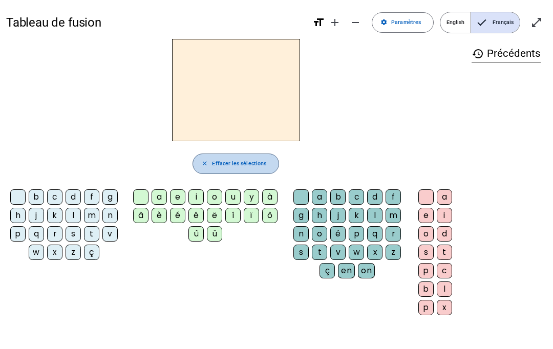
click at [264, 170] on span "button" at bounding box center [236, 164] width 86 height 25
click at [241, 203] on div "u" at bounding box center [232, 197] width 15 height 15
click at [252, 168] on span "Effacer les sélections" at bounding box center [239, 163] width 54 height 9
click at [258, 168] on span "Effacer les sélections" at bounding box center [239, 163] width 54 height 9
click at [251, 164] on span "Effacer les sélections" at bounding box center [239, 163] width 54 height 9
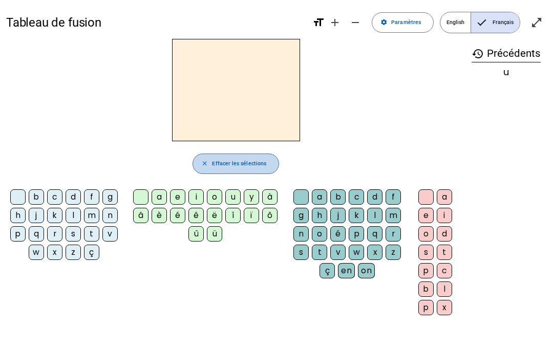
click at [249, 171] on span "button" at bounding box center [236, 164] width 86 height 25
click at [237, 168] on span "Effacer les sélections" at bounding box center [239, 163] width 54 height 9
click at [239, 166] on span "Effacer les sélections" at bounding box center [239, 163] width 54 height 9
click at [222, 169] on span "button" at bounding box center [236, 164] width 86 height 25
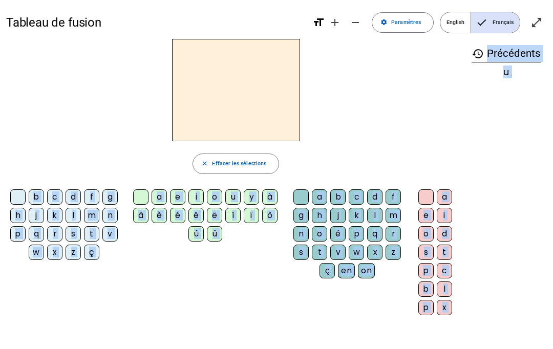
click at [228, 163] on span "Effacer les sélections" at bounding box center [239, 163] width 54 height 9
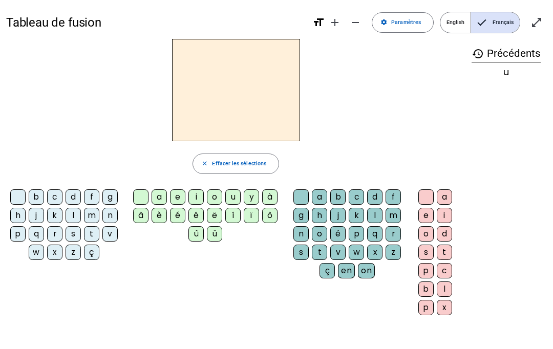
click at [227, 168] on span "Effacer les sélections" at bounding box center [239, 163] width 54 height 9
click at [228, 172] on span "button" at bounding box center [236, 164] width 86 height 25
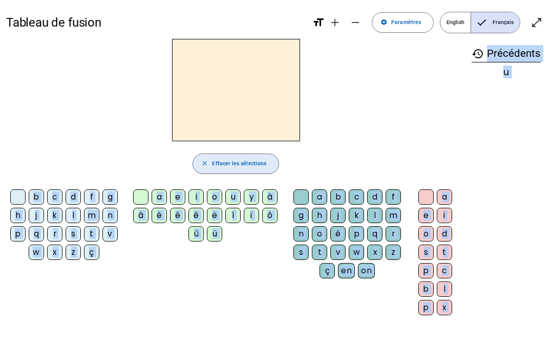
click at [253, 165] on span "Effacer les sélections" at bounding box center [239, 163] width 54 height 9
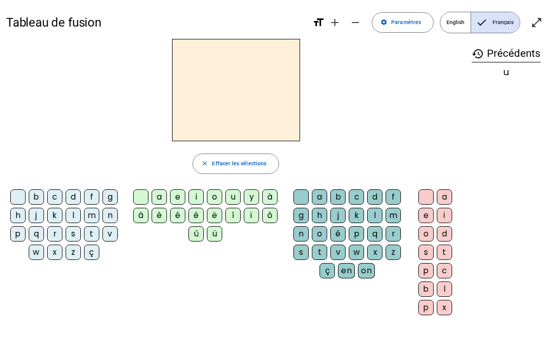
click at [247, 170] on span "button" at bounding box center [236, 164] width 86 height 25
click at [243, 170] on span "button" at bounding box center [236, 164] width 86 height 25
click at [248, 169] on span "button" at bounding box center [236, 164] width 86 height 25
click at [255, 166] on span "Effacer les sélections" at bounding box center [239, 163] width 54 height 9
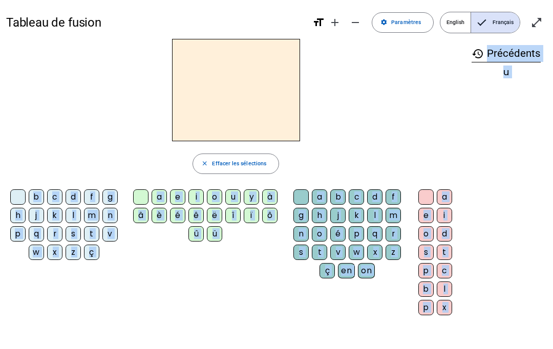
click at [252, 161] on span "Effacer les sélections" at bounding box center [239, 163] width 54 height 9
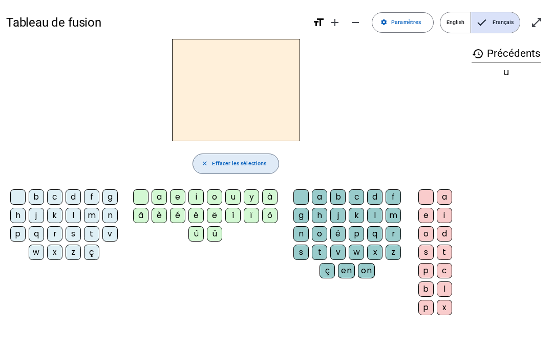
click at [251, 164] on span "Effacer les sélections" at bounding box center [239, 163] width 54 height 9
click at [252, 167] on span "Effacer les sélections" at bounding box center [239, 163] width 54 height 9
click at [246, 170] on span "button" at bounding box center [236, 164] width 86 height 25
click at [246, 169] on span "button" at bounding box center [236, 164] width 86 height 25
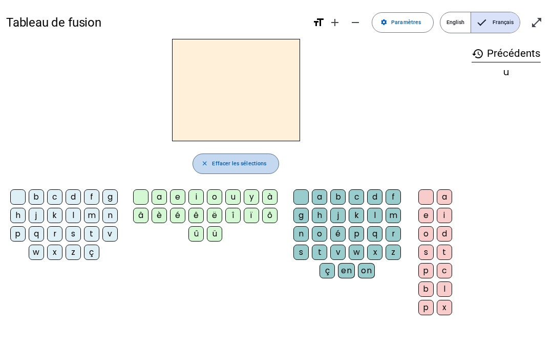
click at [242, 173] on span "button" at bounding box center [236, 164] width 86 height 25
click at [241, 175] on span "button" at bounding box center [236, 164] width 86 height 25
click at [237, 174] on span "button" at bounding box center [236, 164] width 86 height 25
click at [237, 172] on span "button" at bounding box center [236, 164] width 86 height 25
click at [230, 174] on span "button" at bounding box center [236, 164] width 86 height 25
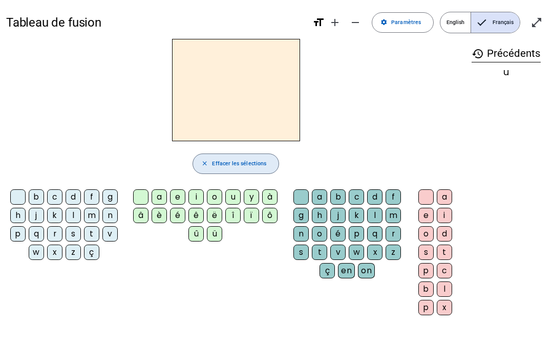
click at [225, 171] on span "button" at bounding box center [236, 164] width 86 height 25
click at [227, 171] on span "button" at bounding box center [236, 164] width 86 height 25
click at [224, 174] on span "button" at bounding box center [236, 164] width 86 height 25
click at [227, 172] on span "button" at bounding box center [236, 164] width 86 height 25
click at [218, 169] on span "button" at bounding box center [236, 164] width 86 height 25
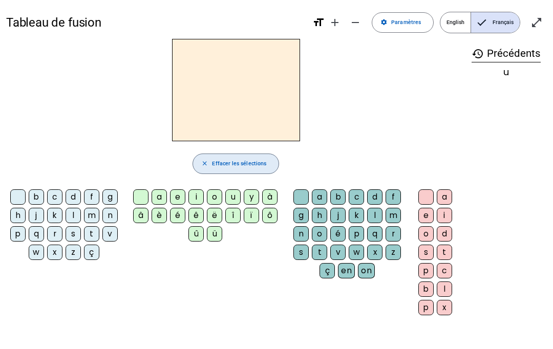
click at [233, 176] on span "button" at bounding box center [236, 164] width 86 height 25
click at [240, 169] on span "button" at bounding box center [236, 164] width 86 height 25
click at [231, 161] on span "Effacer les sélections" at bounding box center [239, 163] width 54 height 9
click at [233, 161] on span "Effacer les sélections" at bounding box center [239, 163] width 54 height 9
click at [225, 170] on span "button" at bounding box center [236, 164] width 86 height 25
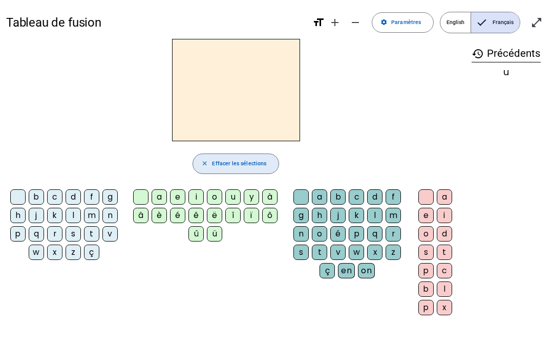
click at [239, 169] on span "button" at bounding box center [236, 164] width 86 height 25
click at [253, 166] on span "Effacer les sélections" at bounding box center [239, 163] width 54 height 9
click at [251, 166] on span "Effacer les sélections" at bounding box center [239, 163] width 54 height 9
click at [242, 163] on span "Effacer les sélections" at bounding box center [239, 163] width 54 height 9
click at [254, 166] on span "Effacer les sélections" at bounding box center [239, 163] width 54 height 9
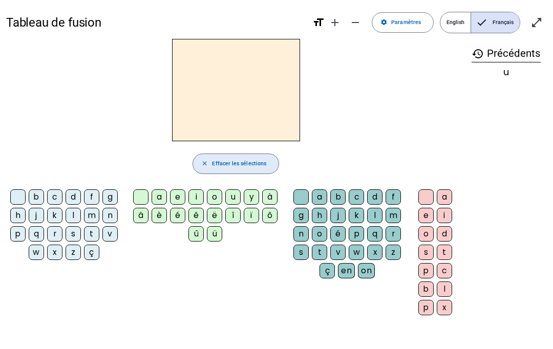
click at [239, 166] on span "Effacer les sélections" at bounding box center [239, 163] width 54 height 9
click at [235, 157] on span "button" at bounding box center [236, 164] width 86 height 25
click at [224, 165] on span "Effacer les sélections" at bounding box center [239, 163] width 54 height 9
click at [223, 163] on span "Effacer les sélections" at bounding box center [239, 163] width 54 height 9
click at [227, 169] on span "button" at bounding box center [236, 164] width 86 height 25
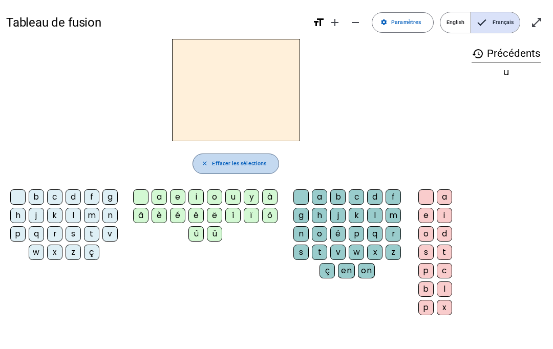
click at [229, 166] on span "Effacer les sélections" at bounding box center [239, 163] width 54 height 9
click at [236, 169] on span "button" at bounding box center [236, 164] width 86 height 25
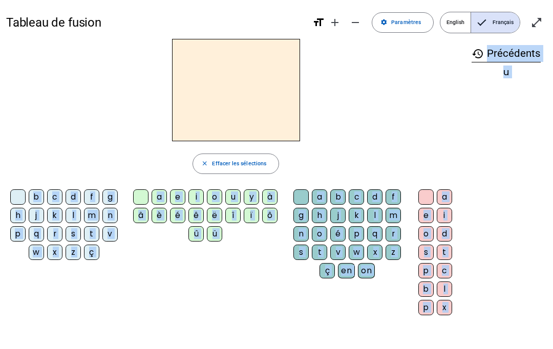
click at [97, 202] on div "f" at bounding box center [91, 197] width 15 height 15
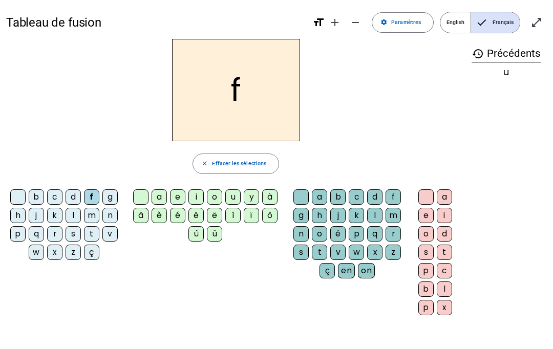
click at [98, 228] on div "t" at bounding box center [91, 234] width 15 height 15
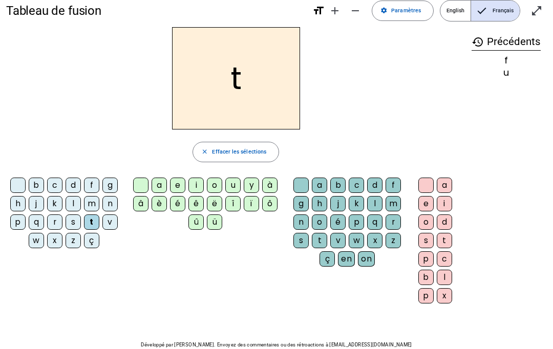
scroll to position [16, 0]
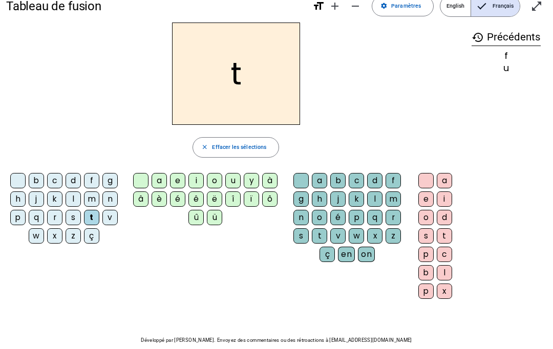
click at [249, 135] on span "button" at bounding box center [236, 147] width 86 height 25
click at [247, 147] on span "Effacer les sélections" at bounding box center [239, 147] width 54 height 9
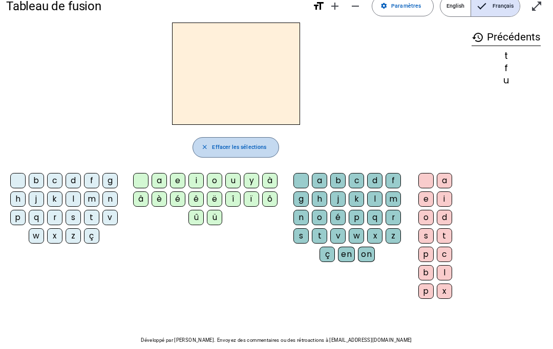
click at [259, 151] on span "Effacer les sélections" at bounding box center [239, 147] width 54 height 9
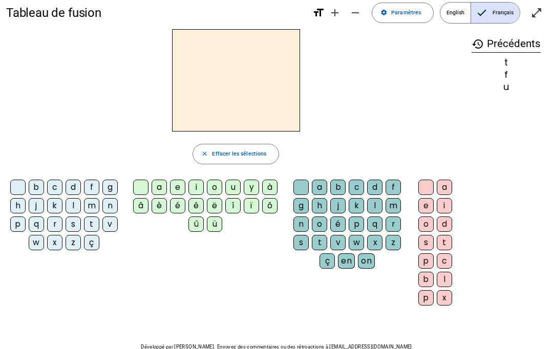
scroll to position [10, 0]
click at [414, 22] on span at bounding box center [403, 12] width 61 height 25
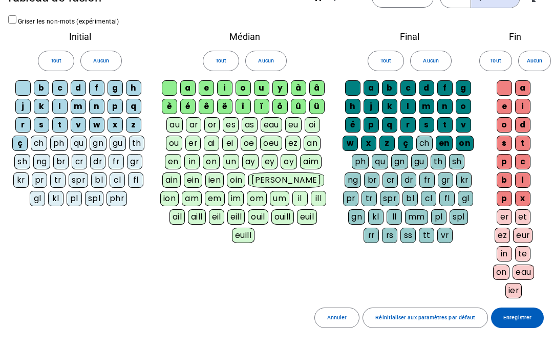
click at [415, 316] on span "Enregistrer" at bounding box center [518, 318] width 28 height 9
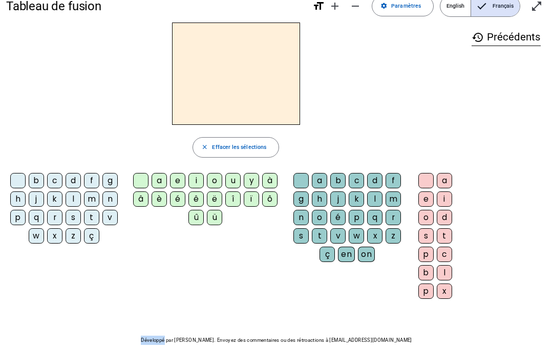
scroll to position [14, 0]
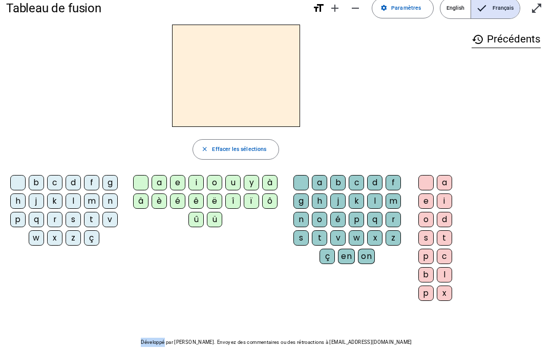
click at [399, 331] on div "Tableau de fusion format_size add remove settings Paramètres English Français o…" at bounding box center [276, 187] width 553 height 402
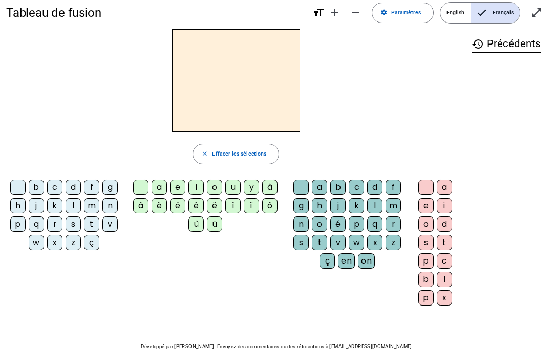
scroll to position [0, 0]
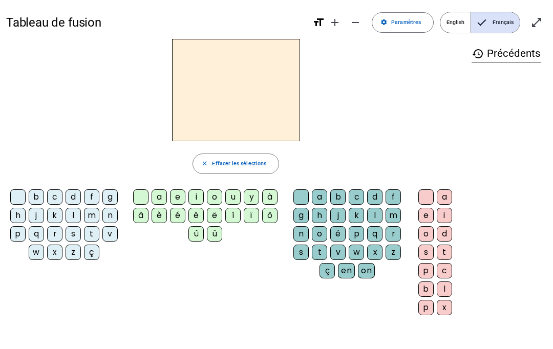
click at [402, 22] on span "Paramètres" at bounding box center [407, 22] width 30 height 9
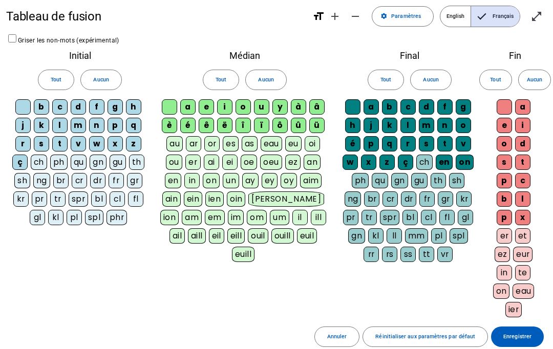
scroll to position [7, 0]
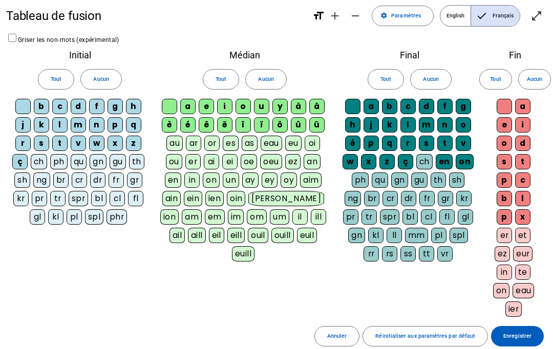
click at [87, 186] on div "cr" at bounding box center [79, 180] width 15 height 15
click at [53, 173] on letter-bubble "ng" at bounding box center [43, 182] width 20 height 18
click at [51, 173] on div "ng" at bounding box center [42, 180] width 18 height 15
click at [99, 67] on span at bounding box center [101, 79] width 40 height 25
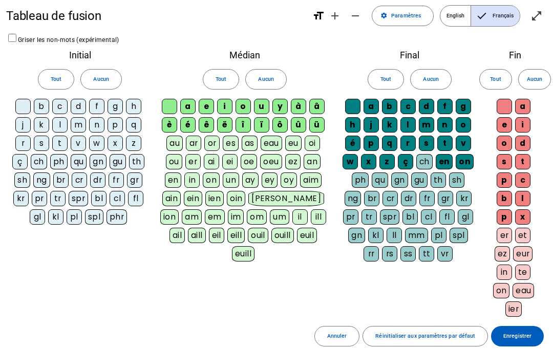
click at [102, 68] on span at bounding box center [101, 79] width 40 height 25
click at [69, 174] on div "br" at bounding box center [60, 180] width 15 height 15
click at [99, 162] on div "gn" at bounding box center [98, 161] width 17 height 15
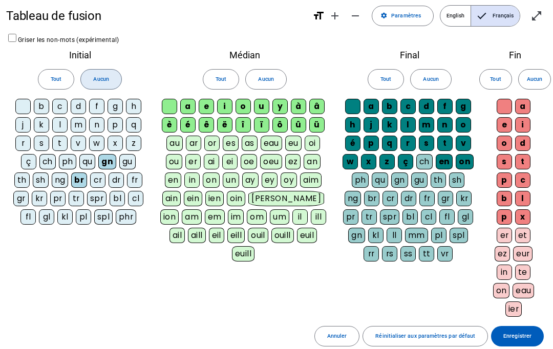
click at [99, 68] on span at bounding box center [101, 79] width 40 height 25
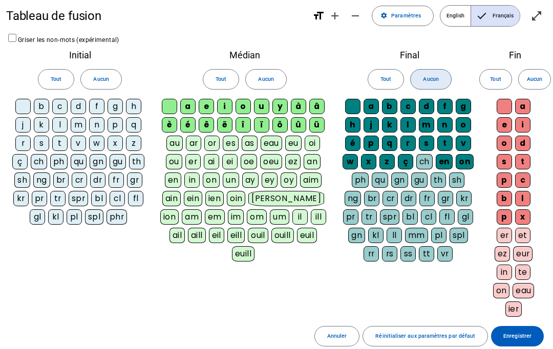
click at [415, 73] on span at bounding box center [431, 79] width 40 height 25
click at [57, 82] on span "Tout" at bounding box center [56, 79] width 11 height 9
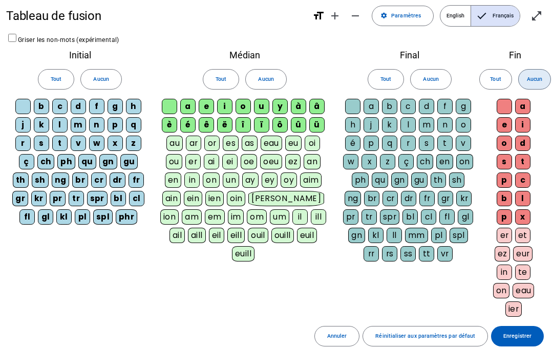
click at [415, 72] on span at bounding box center [535, 79] width 32 height 25
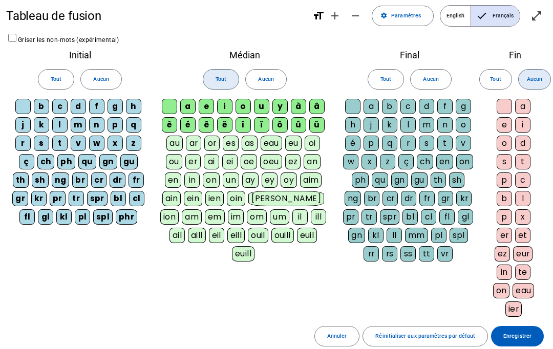
click at [211, 67] on span at bounding box center [220, 79] width 35 height 25
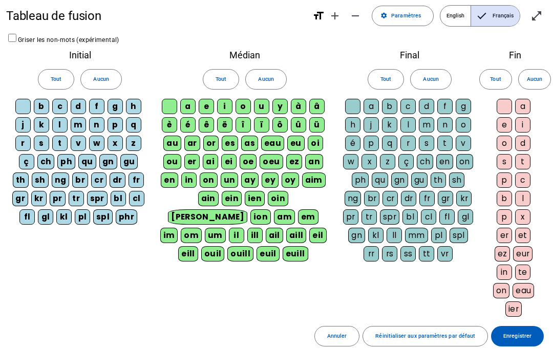
click at [385, 76] on span "Tout" at bounding box center [386, 79] width 11 height 9
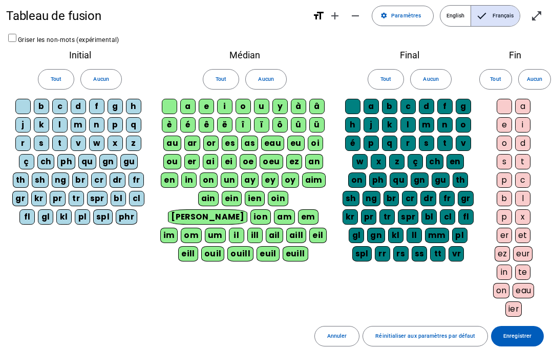
click at [415, 80] on span "Tout" at bounding box center [495, 79] width 11 height 9
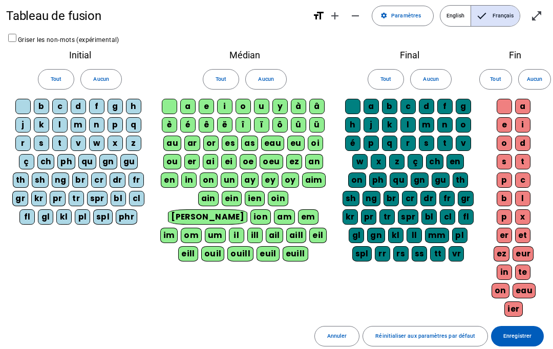
click at [270, 75] on span "Aucun" at bounding box center [265, 79] width 15 height 9
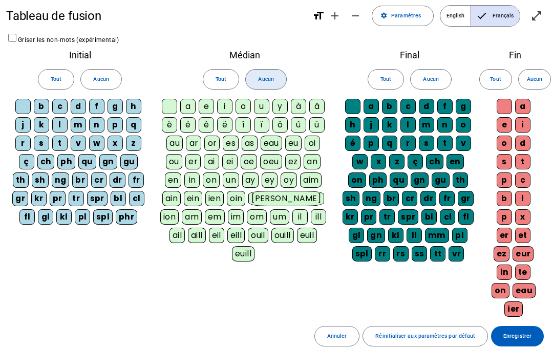
click at [415, 77] on span at bounding box center [431, 79] width 40 height 25
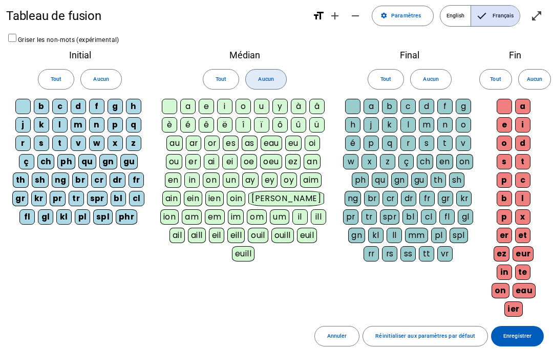
click at [266, 70] on span at bounding box center [266, 79] width 40 height 25
click at [115, 75] on span at bounding box center [101, 79] width 40 height 25
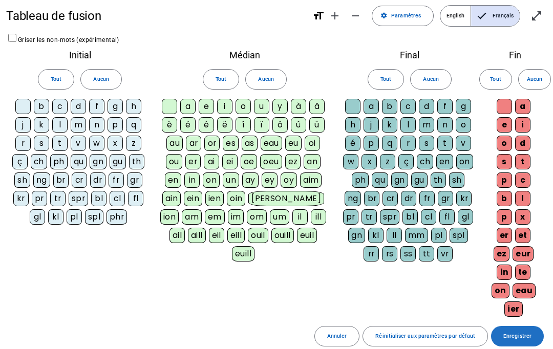
click at [415, 331] on span at bounding box center [517, 336] width 53 height 25
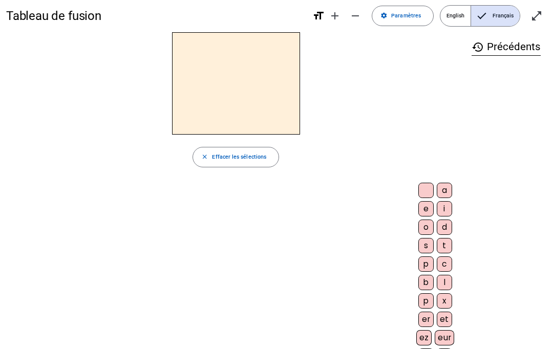
click at [399, 8] on span at bounding box center [403, 16] width 61 height 25
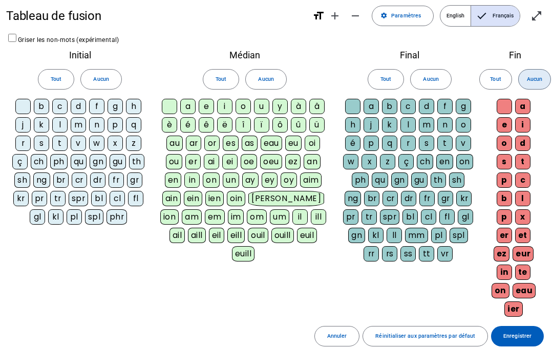
click at [415, 75] on span "Aucun" at bounding box center [534, 79] width 15 height 9
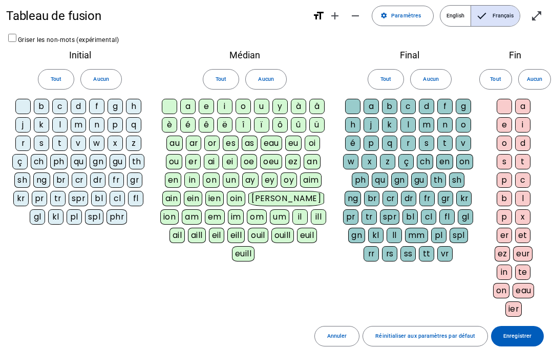
click at [415, 332] on span "Enregistrer" at bounding box center [518, 336] width 28 height 9
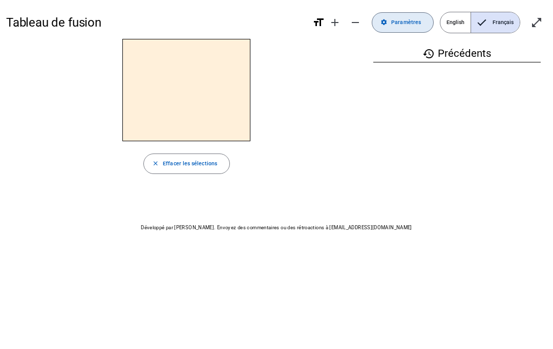
click at [415, 29] on span at bounding box center [403, 22] width 61 height 25
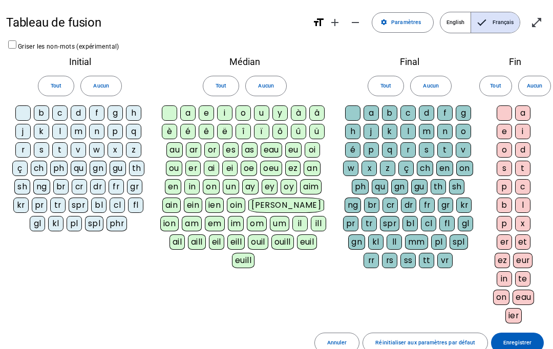
click at [415, 79] on span at bounding box center [496, 86] width 32 height 25
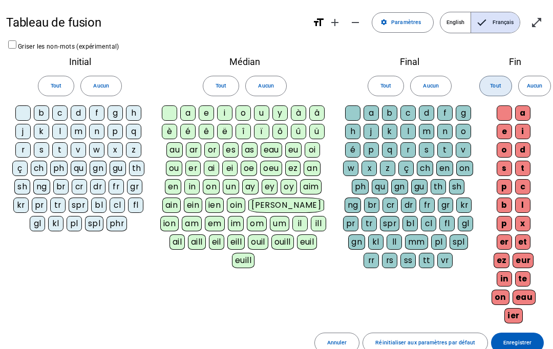
click at [286, 76] on span at bounding box center [266, 86] width 40 height 25
click at [268, 86] on span "Aucun" at bounding box center [265, 85] width 15 height 9
click at [107, 75] on span at bounding box center [101, 86] width 40 height 25
click at [212, 80] on span at bounding box center [220, 86] width 35 height 25
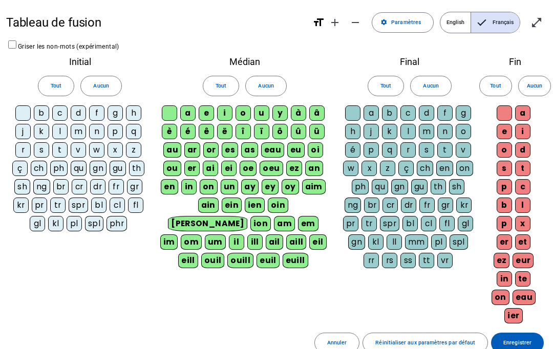
click at [415, 323] on letter-bubble "ier" at bounding box center [515, 318] width 21 height 18
click at [415, 343] on span "Enregistrer" at bounding box center [518, 343] width 28 height 9
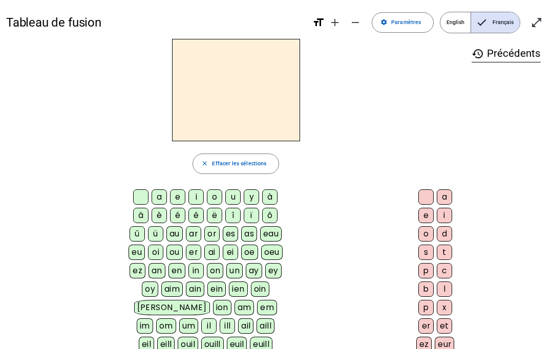
click at [406, 19] on span "Paramètres" at bounding box center [407, 22] width 30 height 9
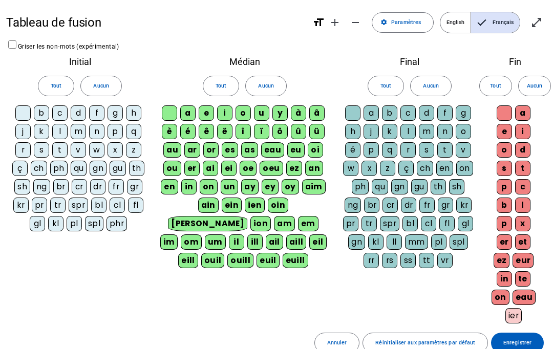
click at [272, 86] on span "Aucun" at bounding box center [265, 85] width 15 height 9
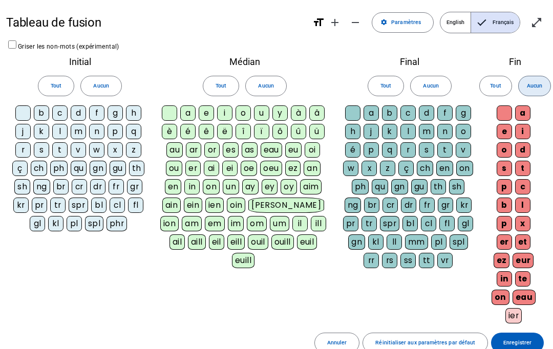
click at [415, 81] on span "Aucun" at bounding box center [534, 85] width 15 height 9
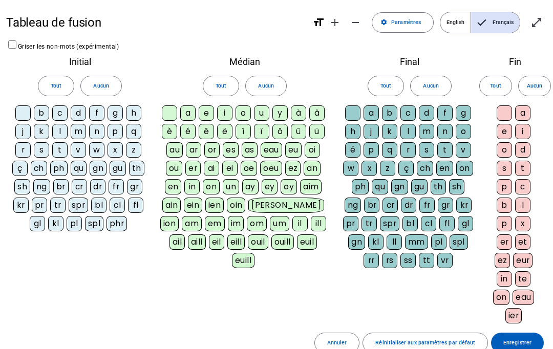
click at [415, 74] on span at bounding box center [431, 86] width 40 height 25
click at [238, 80] on span at bounding box center [220, 86] width 35 height 25
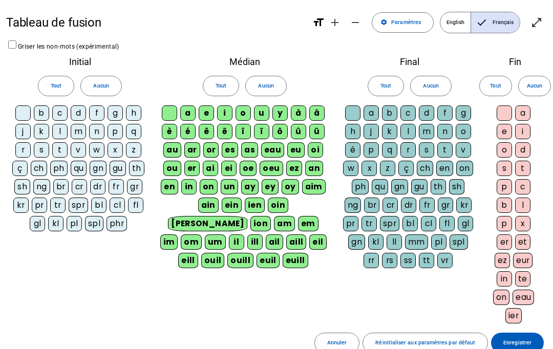
click at [63, 84] on span at bounding box center [55, 86] width 35 height 25
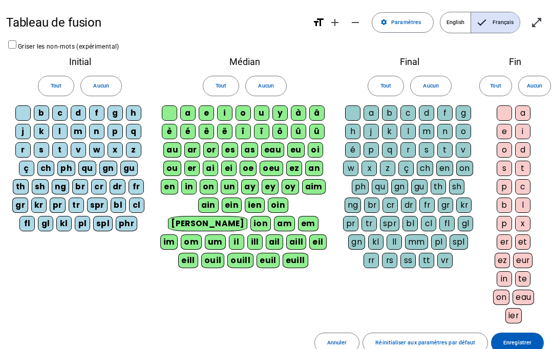
click at [117, 84] on span at bounding box center [101, 86] width 40 height 25
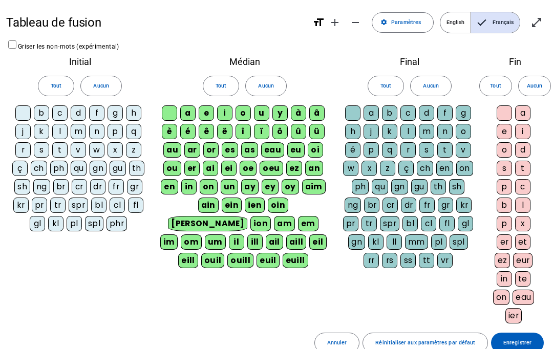
click at [261, 79] on span at bounding box center [266, 86] width 40 height 25
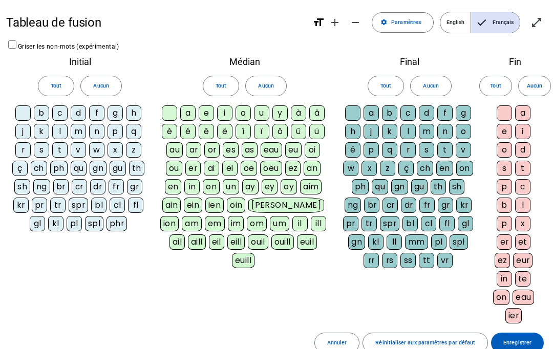
click at [415, 71] on div "Final Tout Aucun a b c d f g h j k l m n o é p q r s t v w x z ç ch en on ph qu…" at bounding box center [410, 164] width 148 height 227
click at [415, 71] on div "Fin Tout Aucun a e i o d s t p c b l p x er et ez eur in te on eau ier" at bounding box center [516, 192] width 64 height 282
click at [415, 342] on span "Enregistrer" at bounding box center [518, 343] width 28 height 9
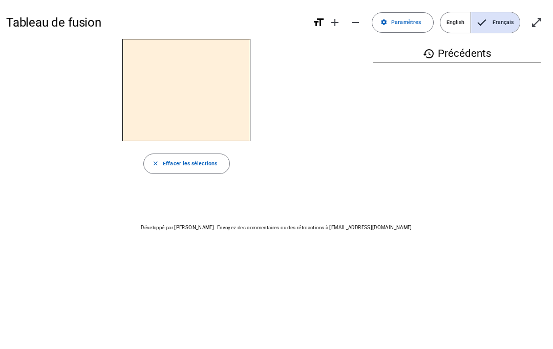
click at [401, 24] on span "Paramètres" at bounding box center [407, 22] width 30 height 9
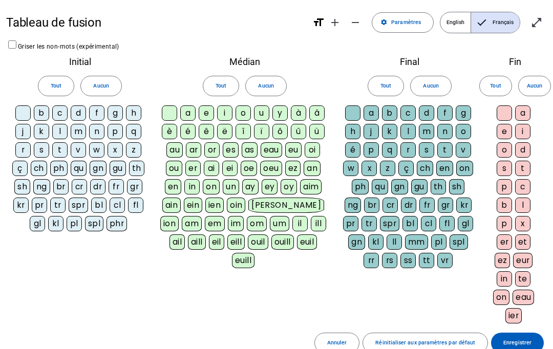
click at [220, 87] on span "Tout" at bounding box center [221, 85] width 11 height 9
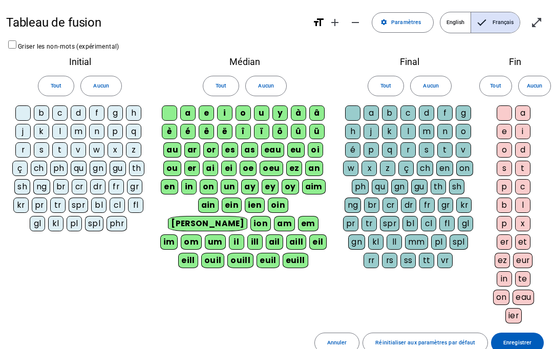
click at [39, 81] on span at bounding box center [55, 86] width 35 height 25
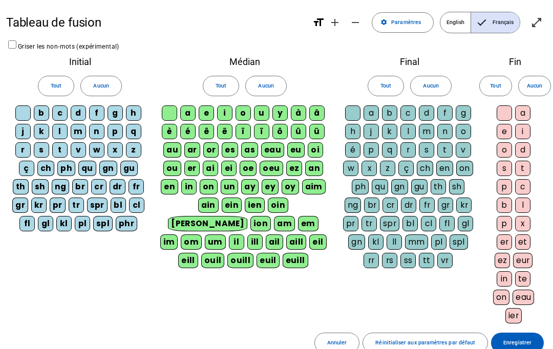
click at [365, 88] on div "Tout Aucun" at bounding box center [409, 86] width 135 height 27
click at [374, 79] on span at bounding box center [385, 86] width 35 height 25
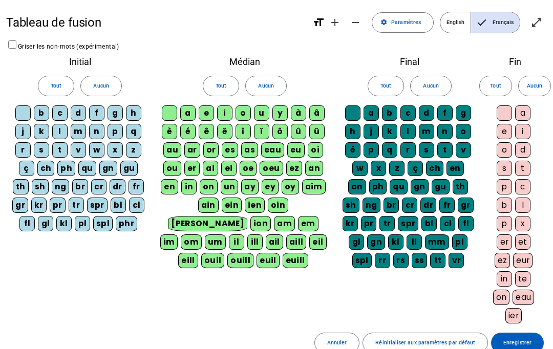
click at [415, 85] on span "Tout" at bounding box center [495, 85] width 11 height 9
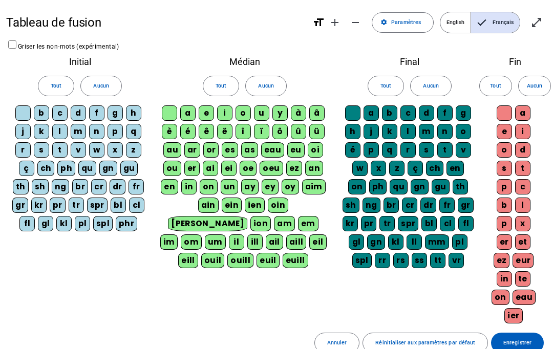
click at [415, 341] on span "Enregistrer" at bounding box center [518, 343] width 28 height 9
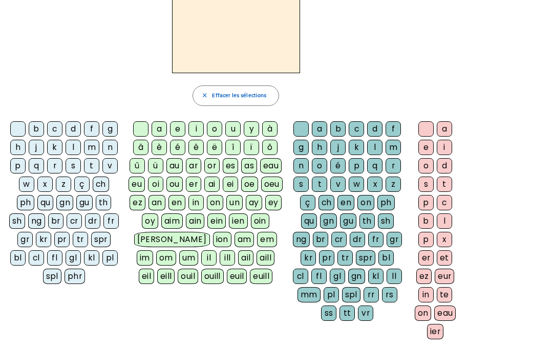
scroll to position [68, 0]
click at [89, 147] on div "m" at bounding box center [91, 147] width 15 height 15
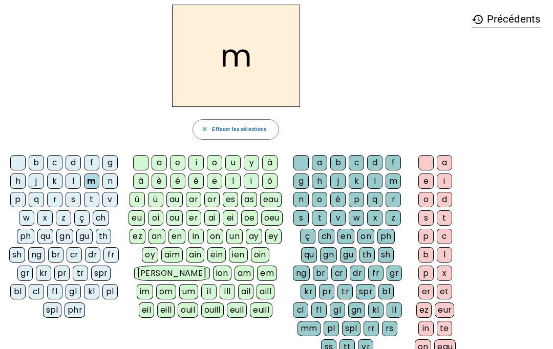
scroll to position [35, 0]
click at [164, 162] on div "a" at bounding box center [159, 162] width 15 height 15
click at [98, 195] on div "t" at bounding box center [91, 199] width 15 height 15
click at [81, 177] on div "l" at bounding box center [73, 180] width 15 height 15
click at [415, 85] on div "la" at bounding box center [236, 55] width 460 height 102
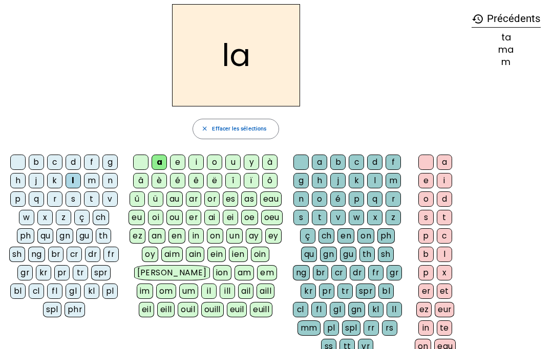
click at [415, 97] on div "la" at bounding box center [236, 55] width 460 height 102
click at [415, 115] on div "la close Effacer les sélections b c d f g h j k l m n p q r s t v w x z ç ch ph…" at bounding box center [236, 191] width 460 height 375
click at [415, 94] on div "history Précédents ta ma m" at bounding box center [506, 185] width 81 height 363
click at [415, 215] on div "s" at bounding box center [426, 217] width 15 height 15
click at [415, 161] on div at bounding box center [426, 162] width 15 height 15
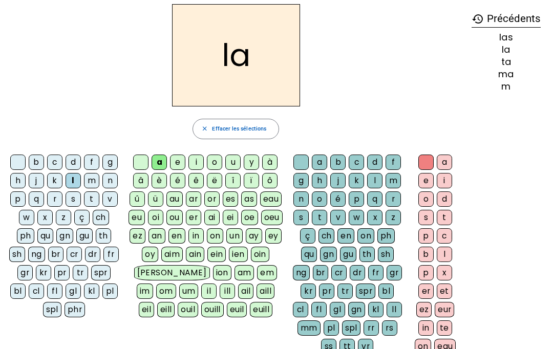
click at [301, 218] on div "s" at bounding box center [301, 217] width 15 height 15
click at [21, 200] on div "p" at bounding box center [17, 199] width 15 height 15
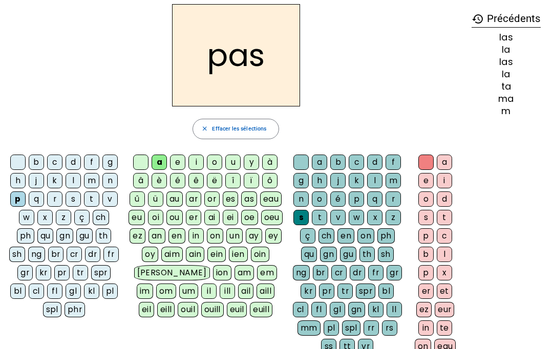
click at [91, 196] on div "t" at bounding box center [91, 199] width 15 height 15
click at [299, 169] on div at bounding box center [301, 162] width 15 height 15
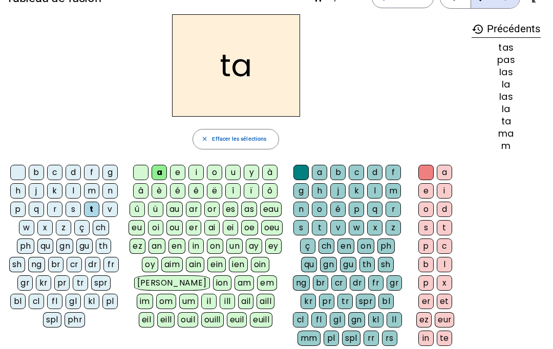
scroll to position [24, 0]
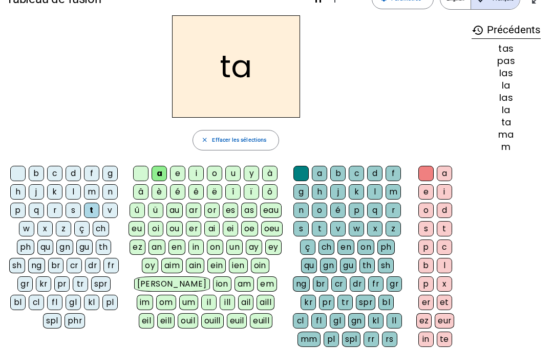
click at [415, 114] on div "la" at bounding box center [506, 110] width 69 height 9
click at [77, 192] on div "l" at bounding box center [73, 191] width 15 height 15
click at [76, 215] on div "s" at bounding box center [73, 210] width 15 height 15
click at [380, 194] on div "l" at bounding box center [374, 191] width 15 height 15
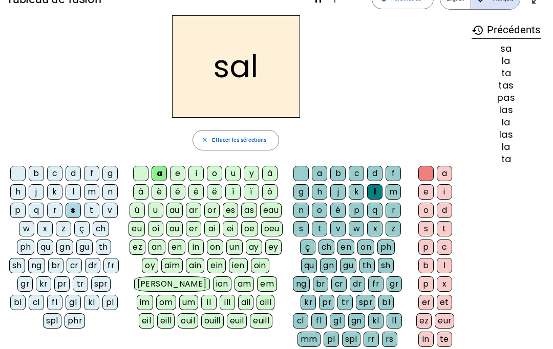
click at [95, 192] on div "m" at bounding box center [91, 191] width 15 height 15
click at [39, 170] on div "b" at bounding box center [36, 173] width 15 height 15
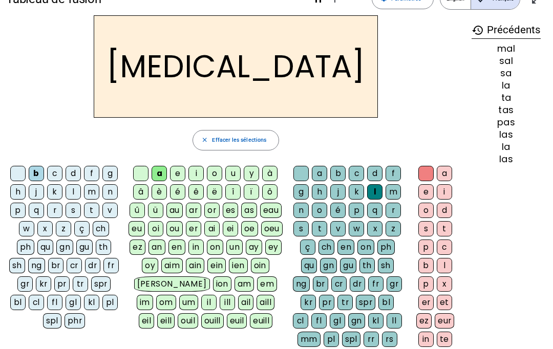
click at [72, 210] on div "s" at bounding box center [73, 210] width 15 height 15
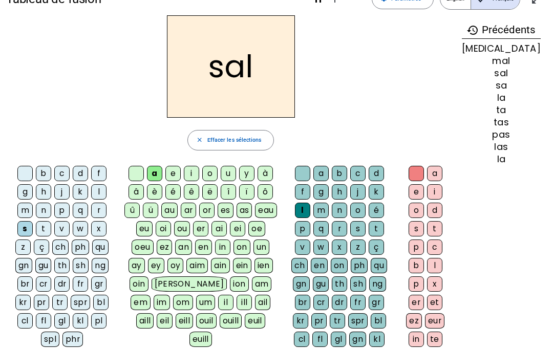
click at [351, 227] on div "s" at bounding box center [358, 228] width 15 height 15
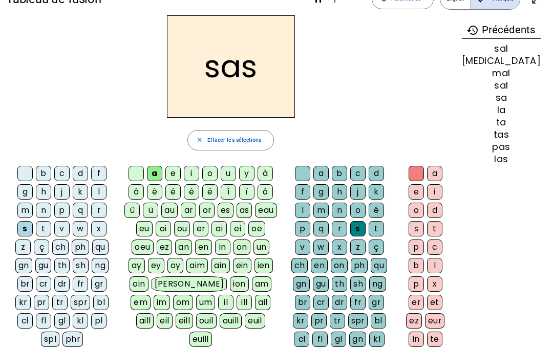
click at [212, 168] on div "o" at bounding box center [209, 173] width 15 height 15
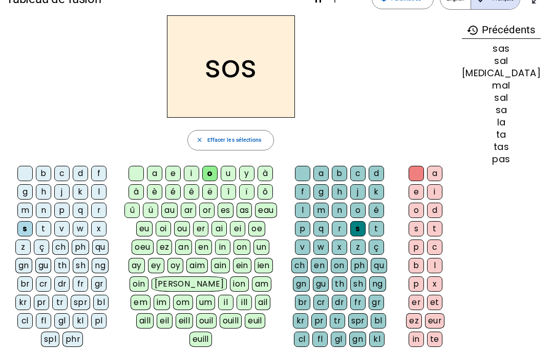
click at [231, 175] on div "u" at bounding box center [228, 173] width 15 height 15
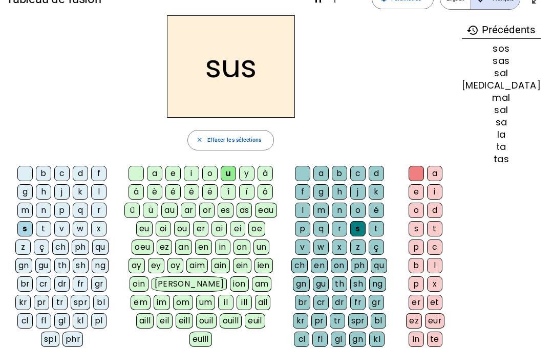
click at [159, 172] on div "a" at bounding box center [154, 173] width 15 height 15
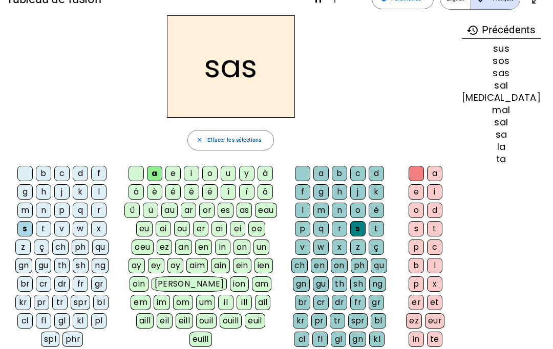
click at [54, 208] on div "p" at bounding box center [61, 210] width 15 height 15
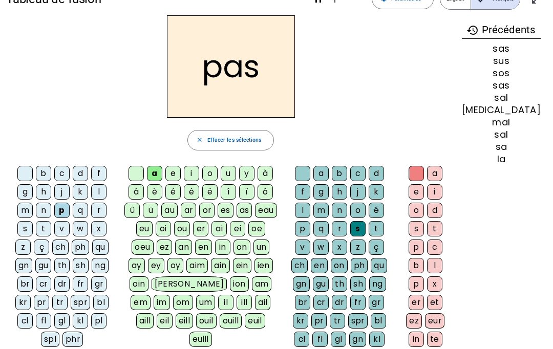
click at [415, 60] on div "sus" at bounding box center [501, 60] width 79 height 9
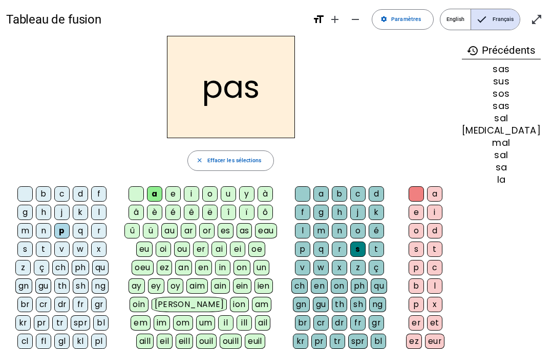
scroll to position [0, 0]
